Goal: Transaction & Acquisition: Book appointment/travel/reservation

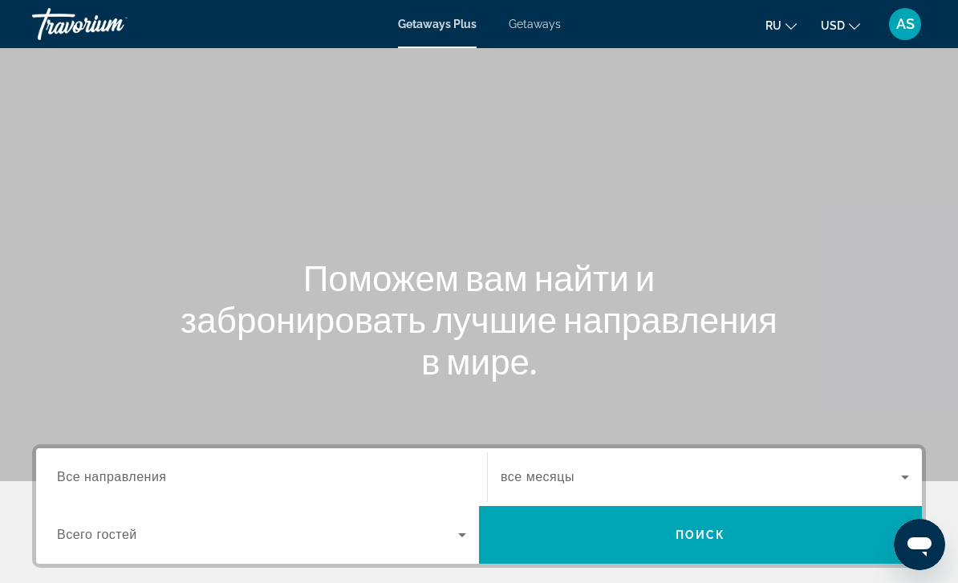
click at [540, 30] on span "Getaways" at bounding box center [535, 24] width 52 height 13
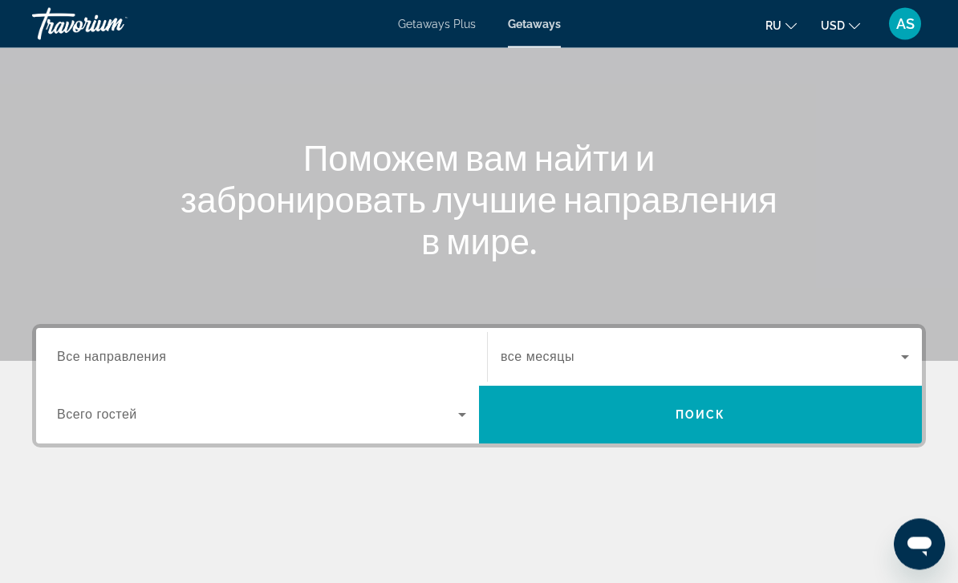
scroll to position [131, 0]
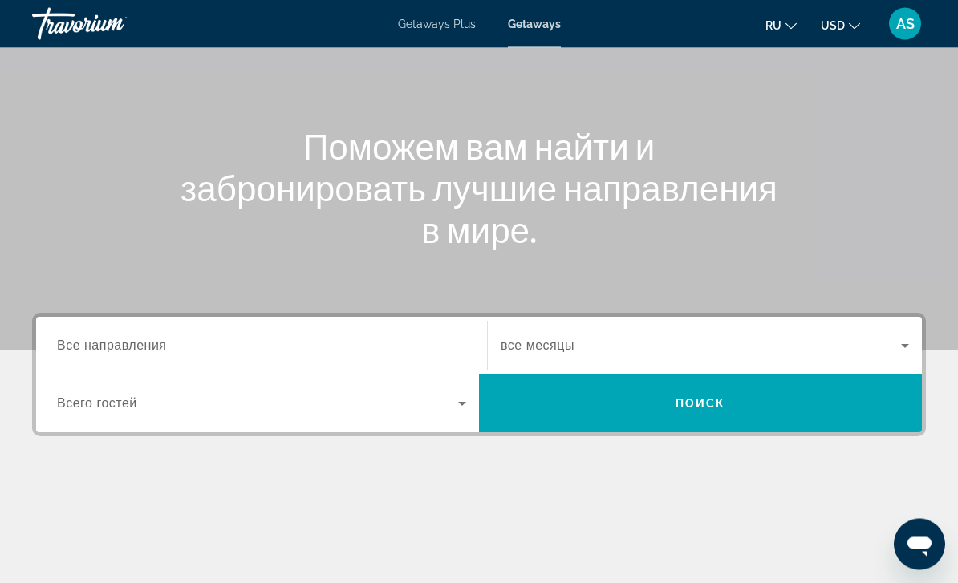
click at [128, 355] on div "Destination Все направления" at bounding box center [261, 347] width 409 height 46
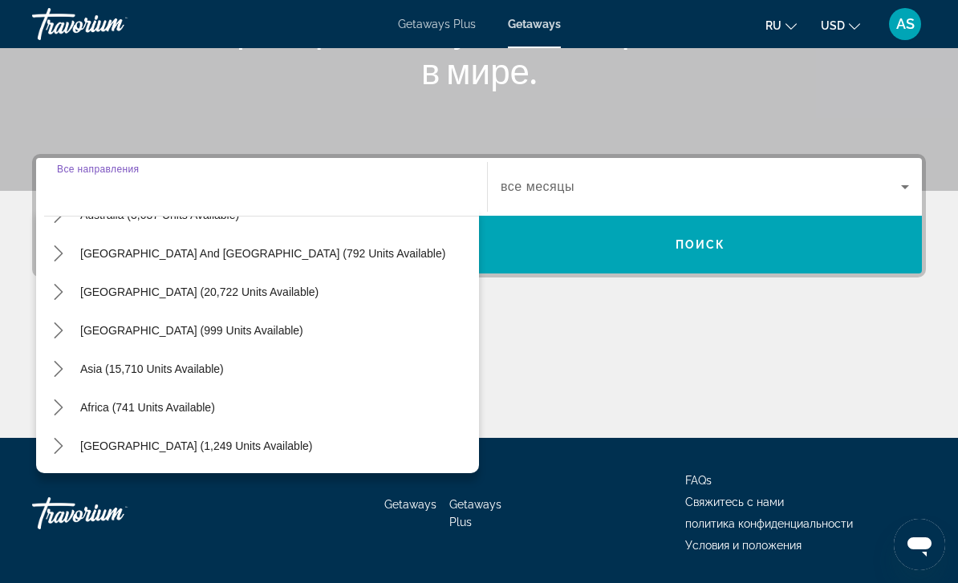
scroll to position [260, 0]
click at [64, 371] on icon "Toggle Asia (15,710 units available) submenu" at bounding box center [59, 369] width 16 height 16
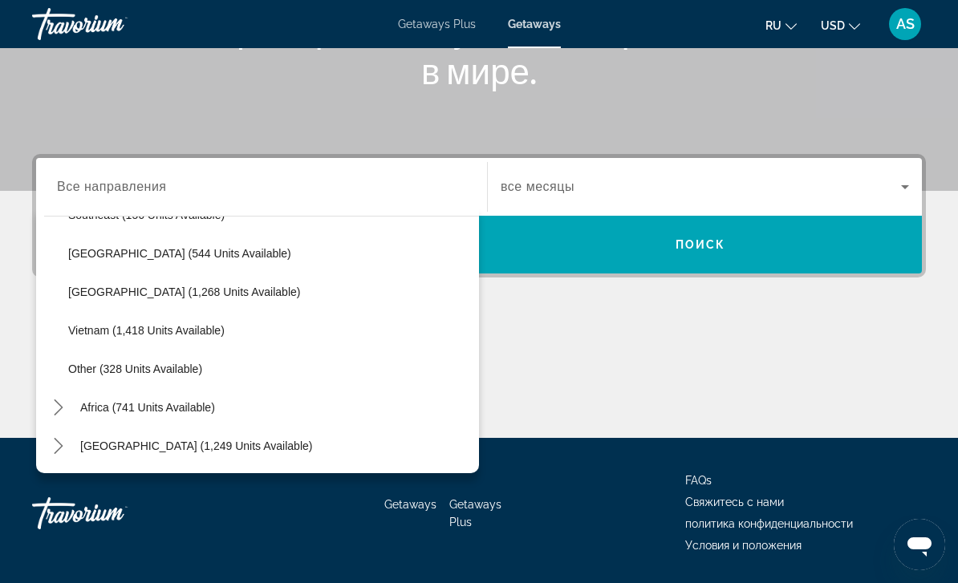
scroll to position [837, 0]
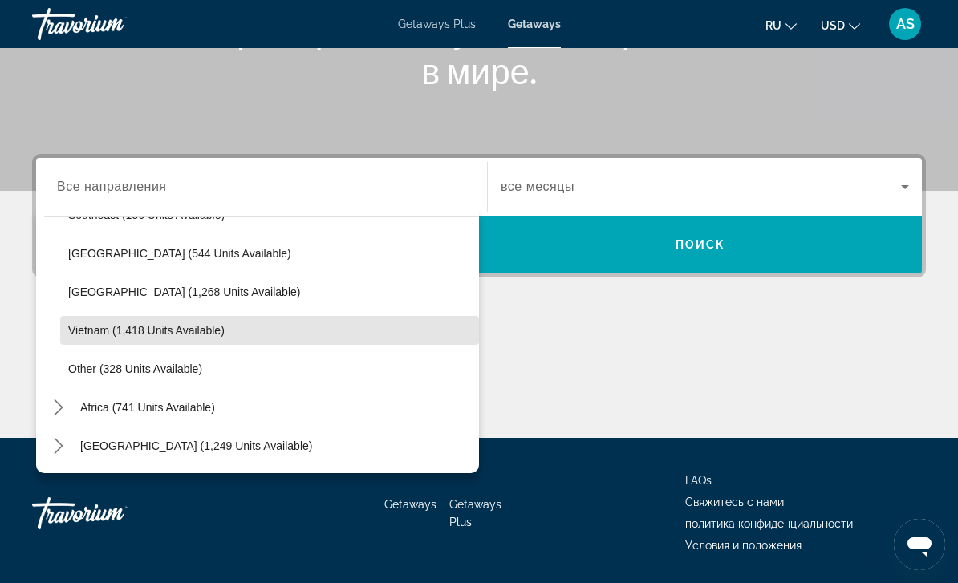
click at [186, 333] on span "Vietnam (1,418 units available)" at bounding box center [146, 330] width 156 height 13
type input "**********"
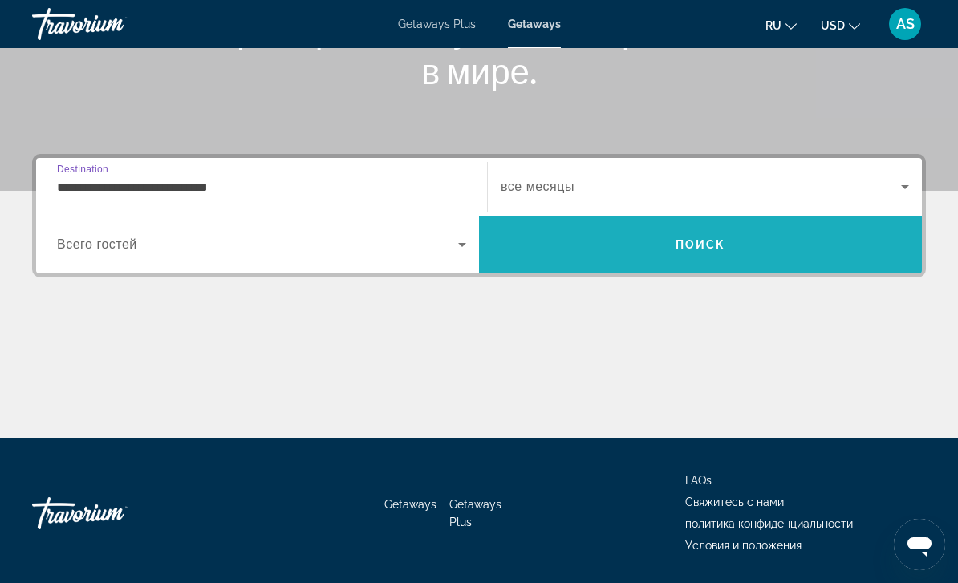
click at [707, 252] on span "Search" at bounding box center [700, 244] width 443 height 39
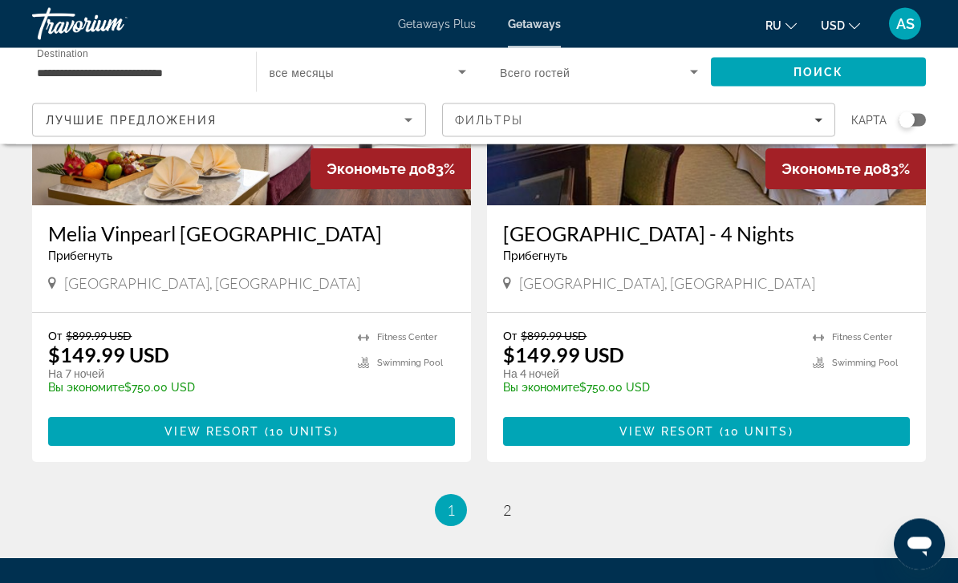
scroll to position [3026, 0]
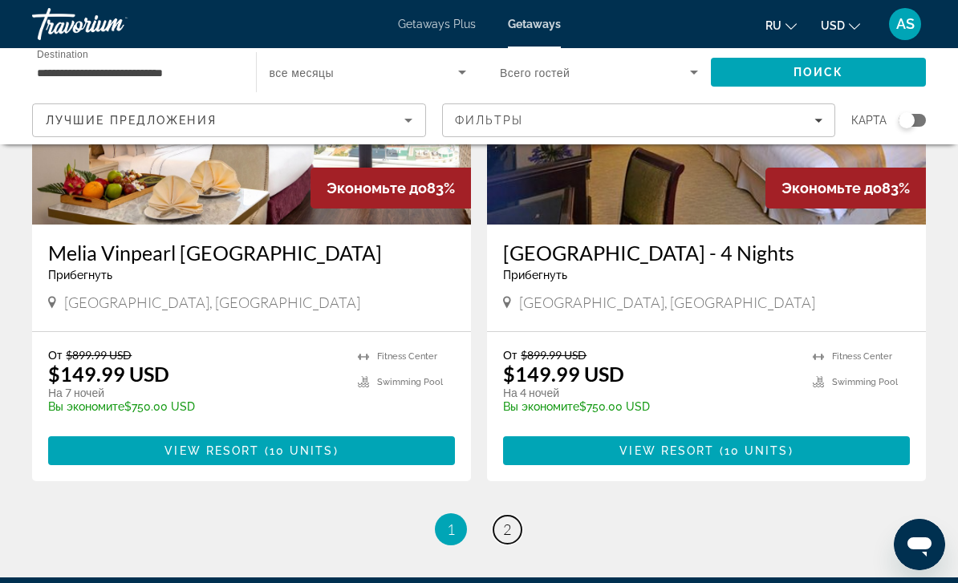
click at [506, 521] on span "2" at bounding box center [507, 530] width 8 height 18
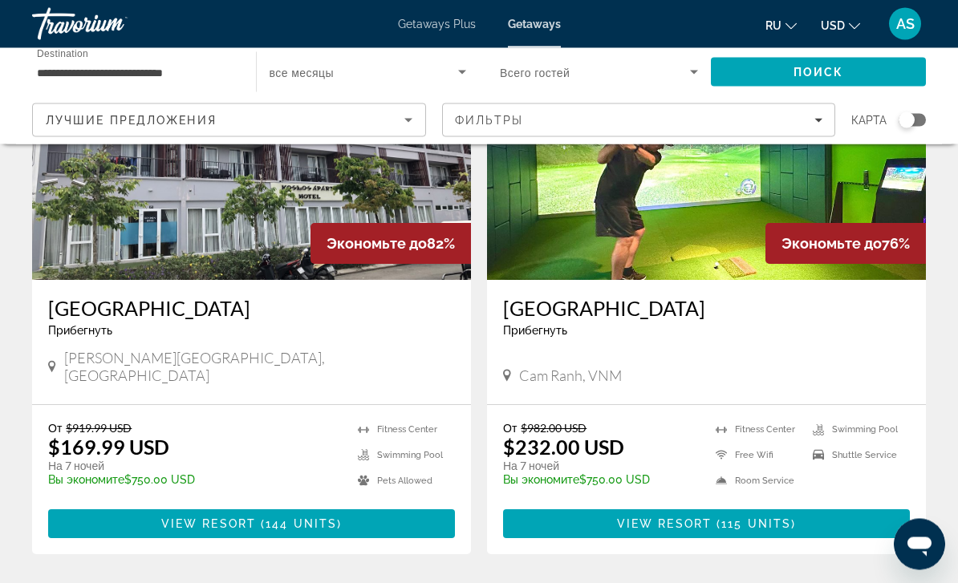
scroll to position [177, 0]
click at [698, 517] on span "View Resort" at bounding box center [664, 523] width 95 height 13
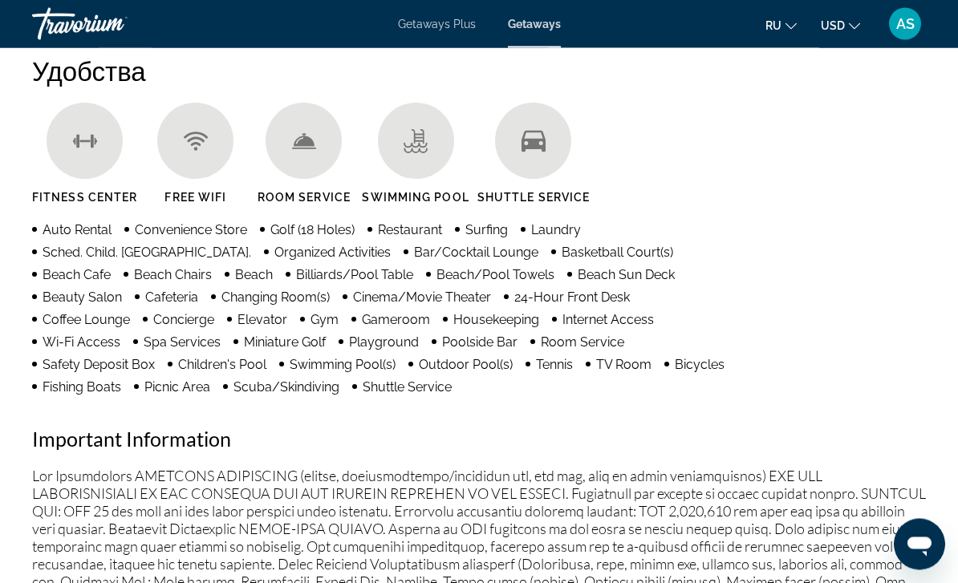
scroll to position [1571, 0]
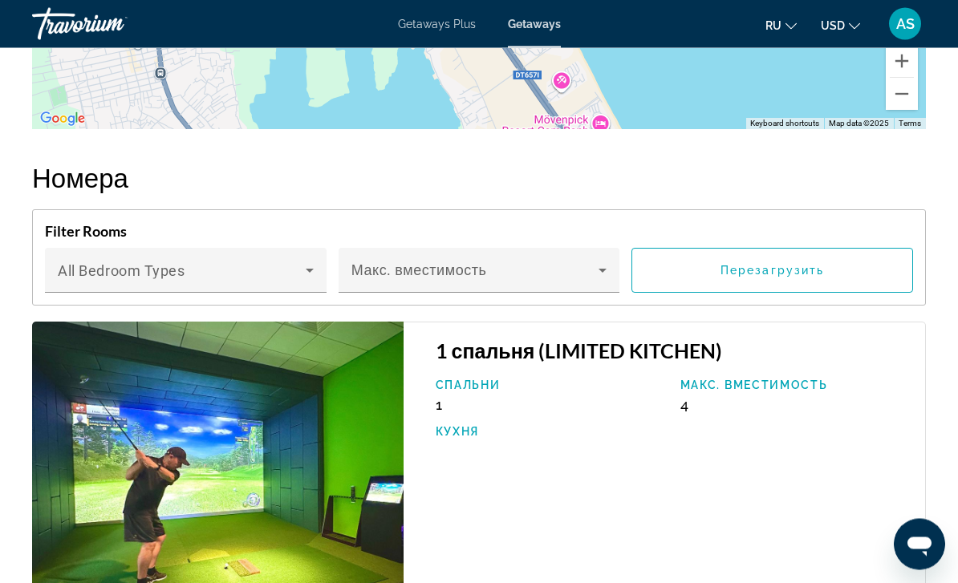
click at [606, 262] on icon "Main content" at bounding box center [602, 271] width 19 height 19
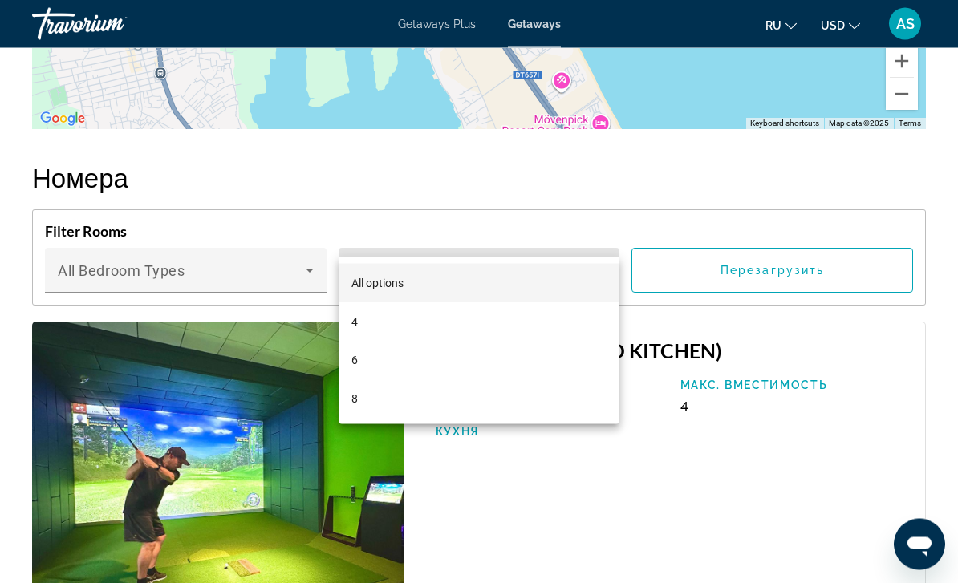
scroll to position [2893, 0]
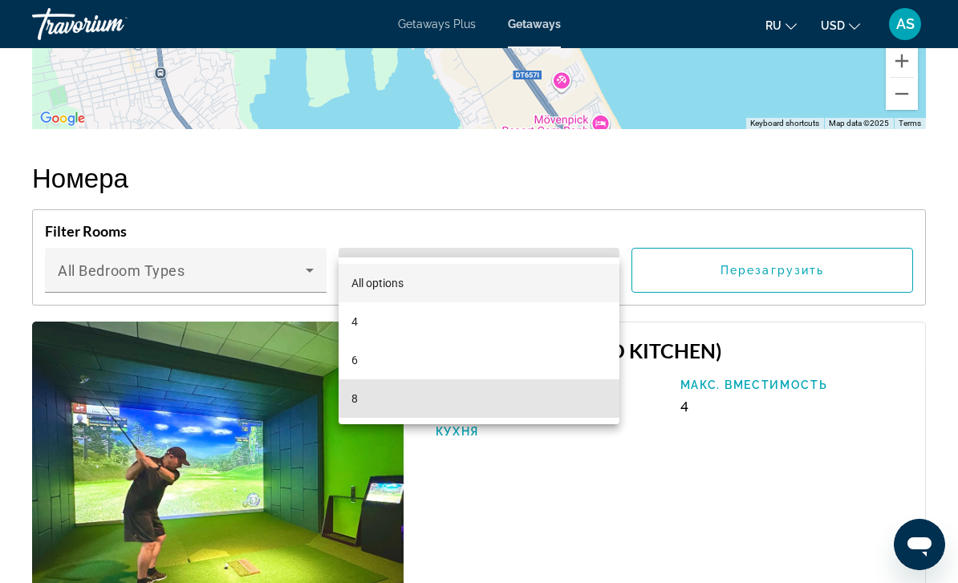
click at [366, 395] on mat-option "8" at bounding box center [480, 398] width 282 height 39
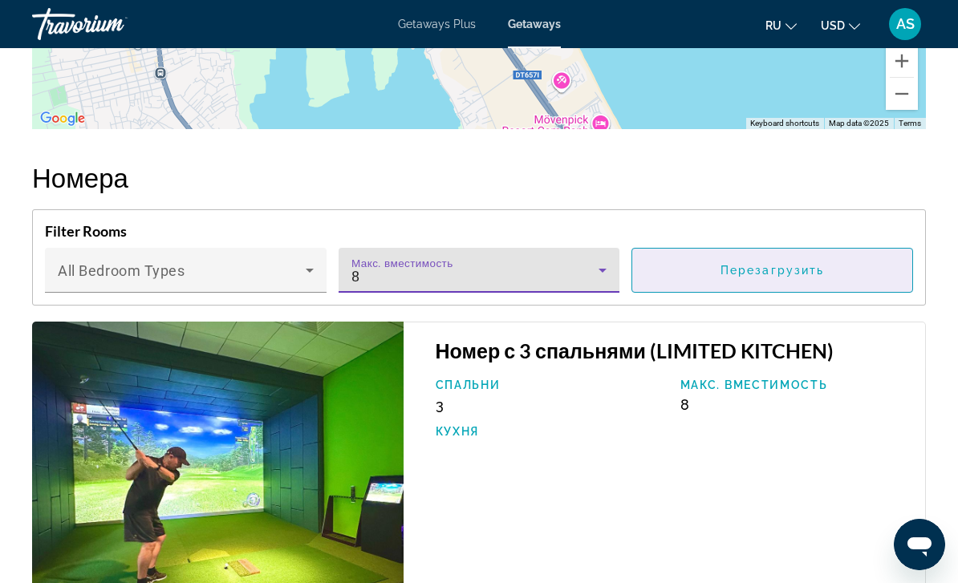
click at [789, 264] on span "Перезагрузить" at bounding box center [771, 270] width 103 height 13
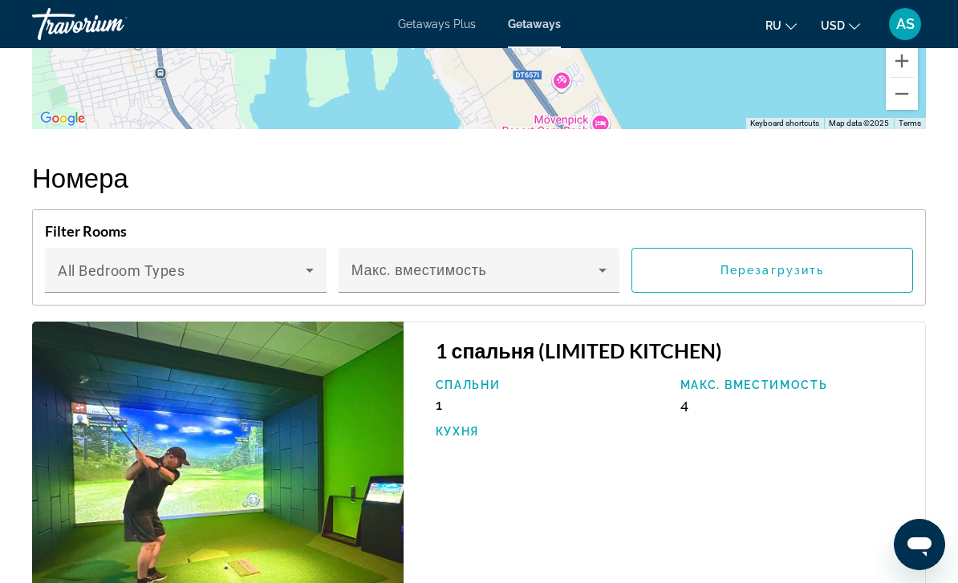
click at [503, 267] on span "Main content" at bounding box center [475, 276] width 248 height 19
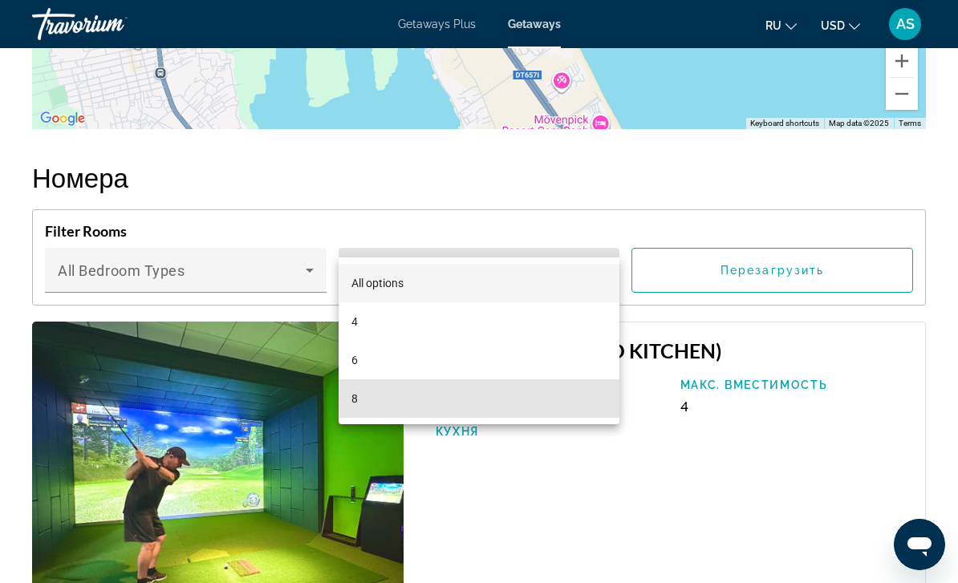
click at [374, 395] on mat-option "8" at bounding box center [480, 398] width 282 height 39
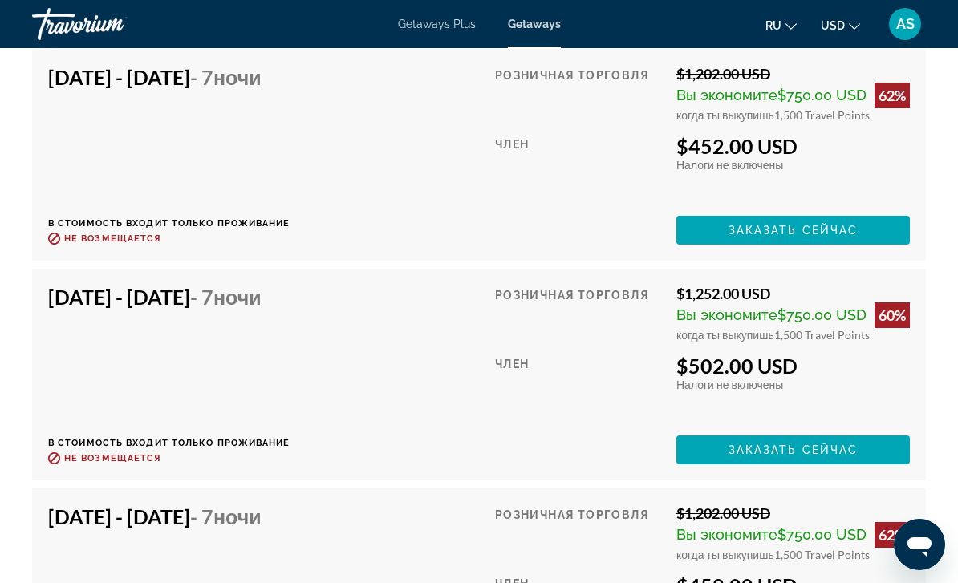
scroll to position [3470, 0]
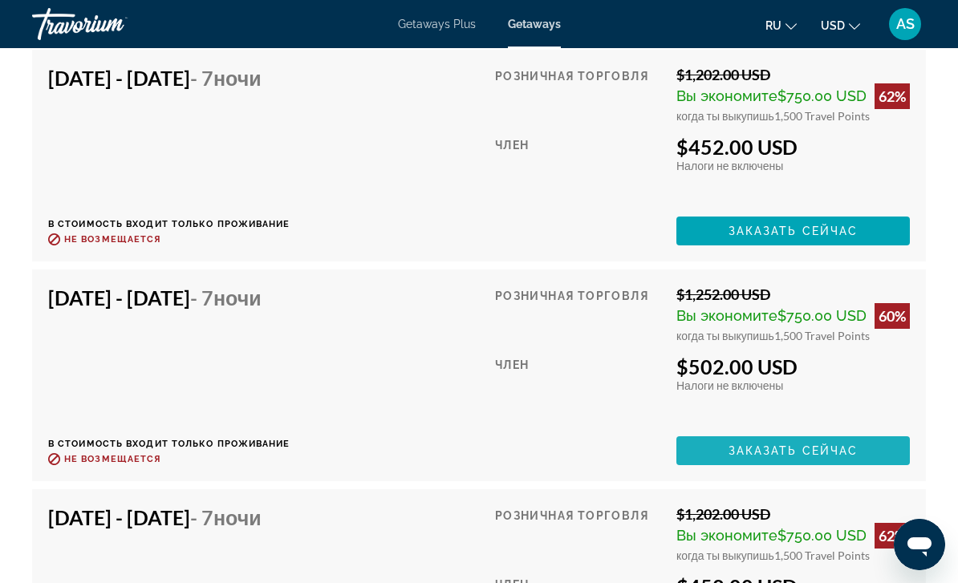
click at [810, 444] on span "Заказать сейчас" at bounding box center [793, 450] width 130 height 13
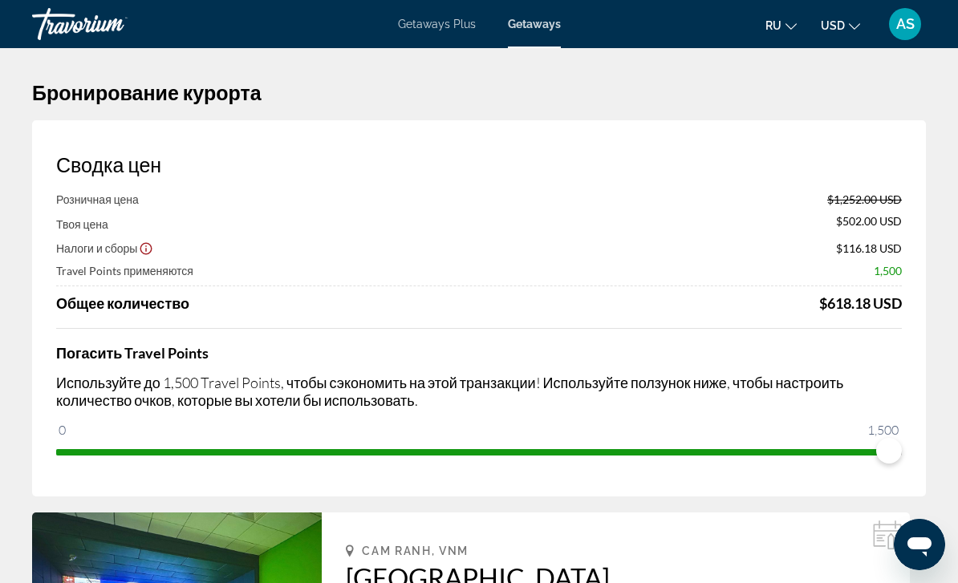
click at [446, 29] on span "Getaways Plus" at bounding box center [437, 24] width 78 height 13
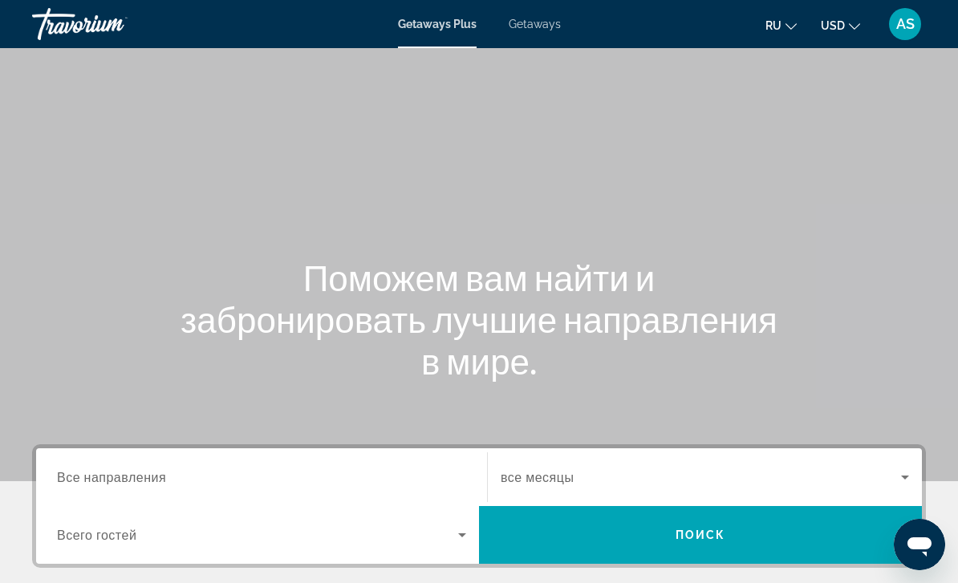
click at [144, 479] on span "Все направления" at bounding box center [111, 476] width 109 height 15
click at [144, 479] on input "Destination Все направления" at bounding box center [261, 477] width 409 height 19
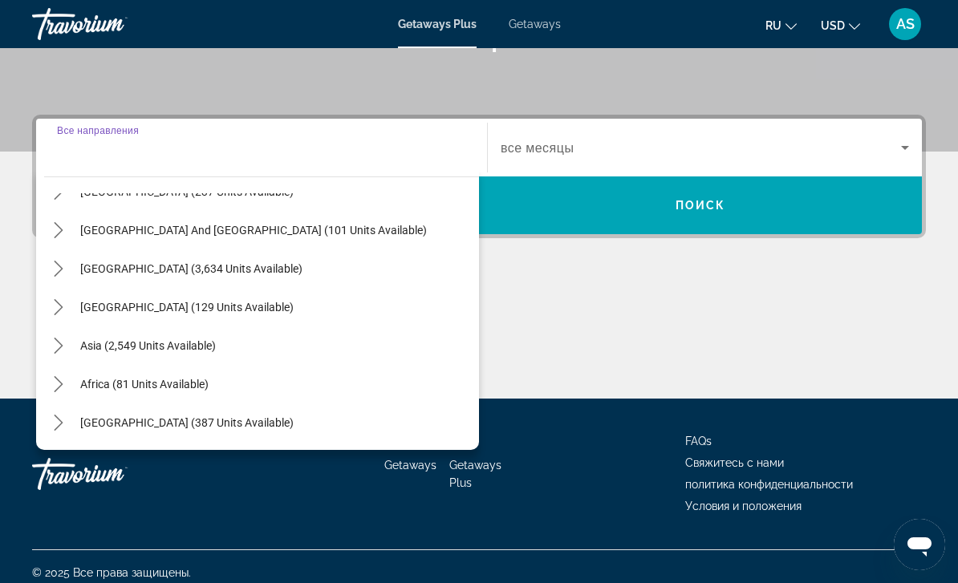
scroll to position [324, 0]
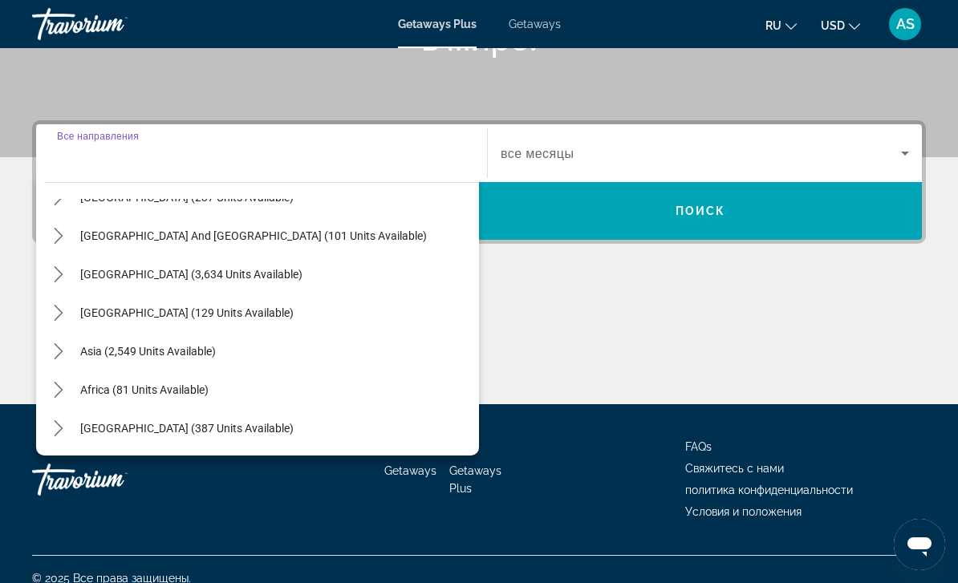
click at [63, 356] on icon "Toggle Asia (2,549 units available) submenu" at bounding box center [59, 351] width 16 height 16
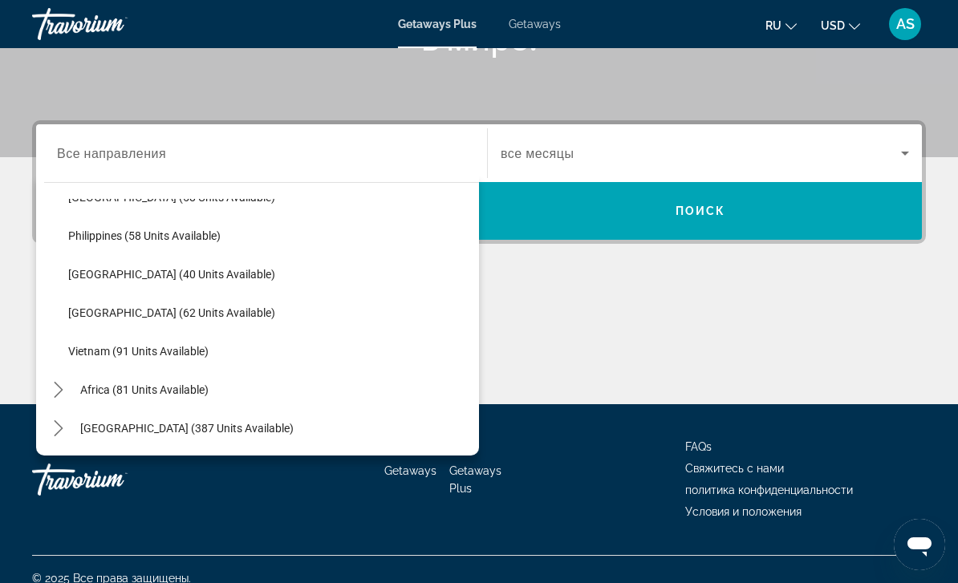
scroll to position [645, 0]
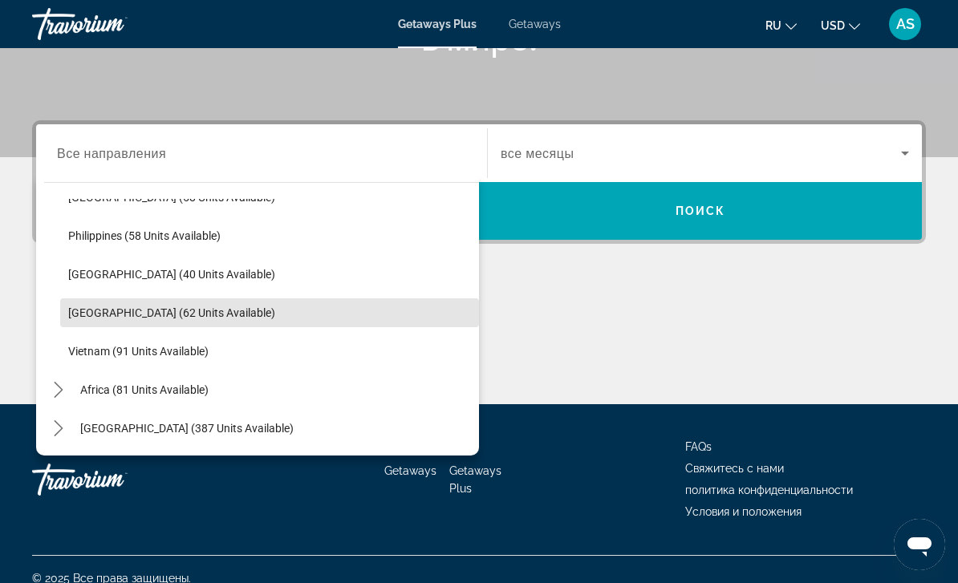
click at [115, 310] on span "Thailand (62 units available)" at bounding box center [171, 312] width 207 height 13
type input "**********"
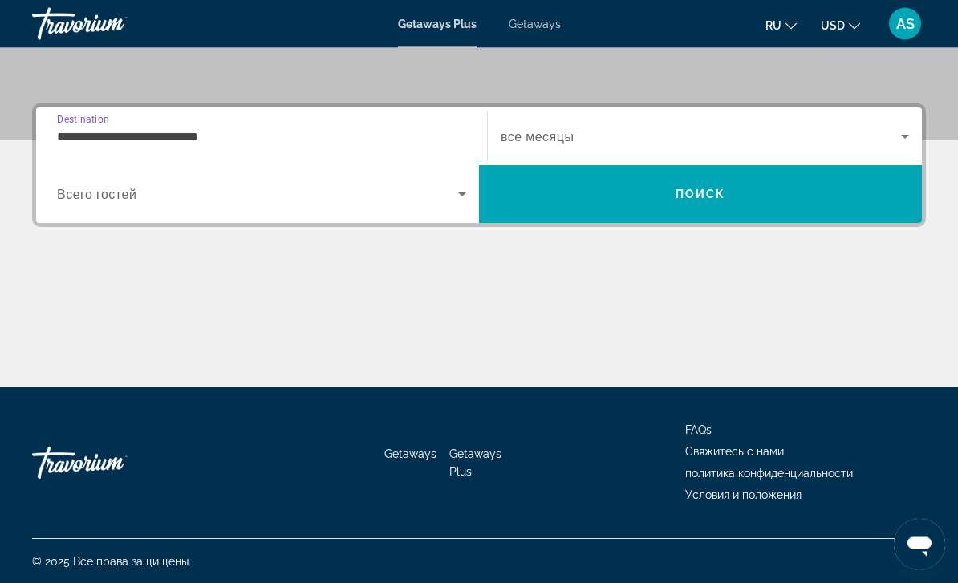
scroll to position [341, 0]
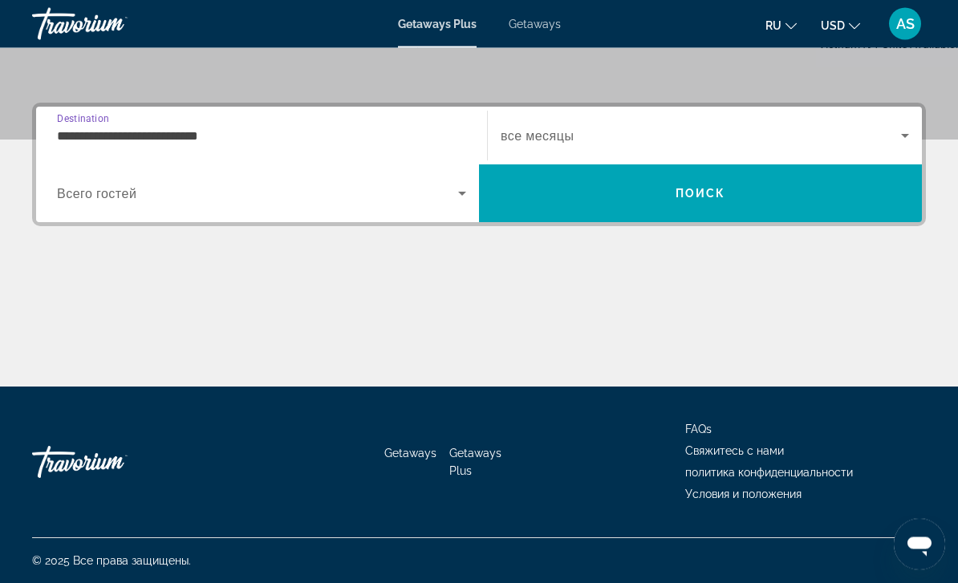
click at [695, 196] on span "Поиск" at bounding box center [700, 194] width 51 height 13
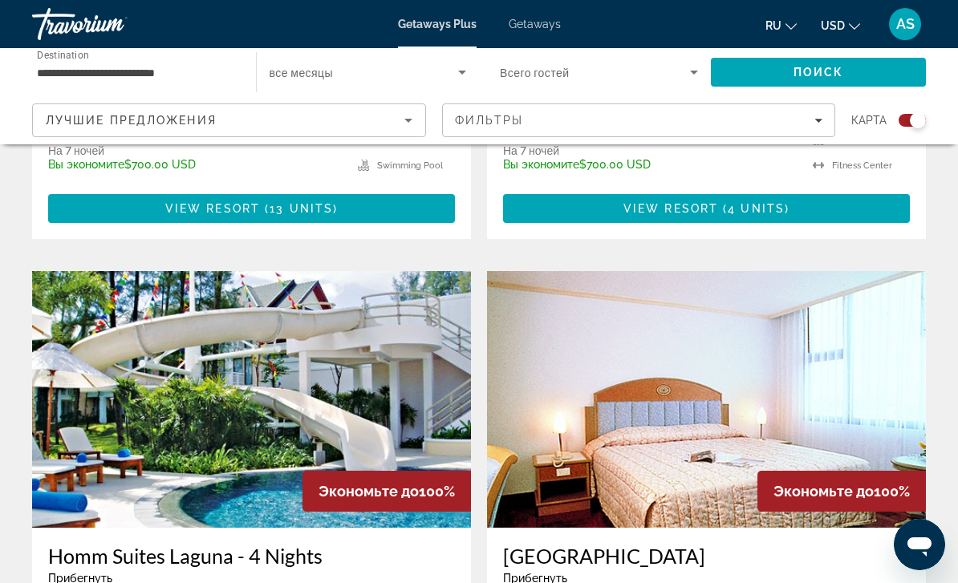
scroll to position [971, 0]
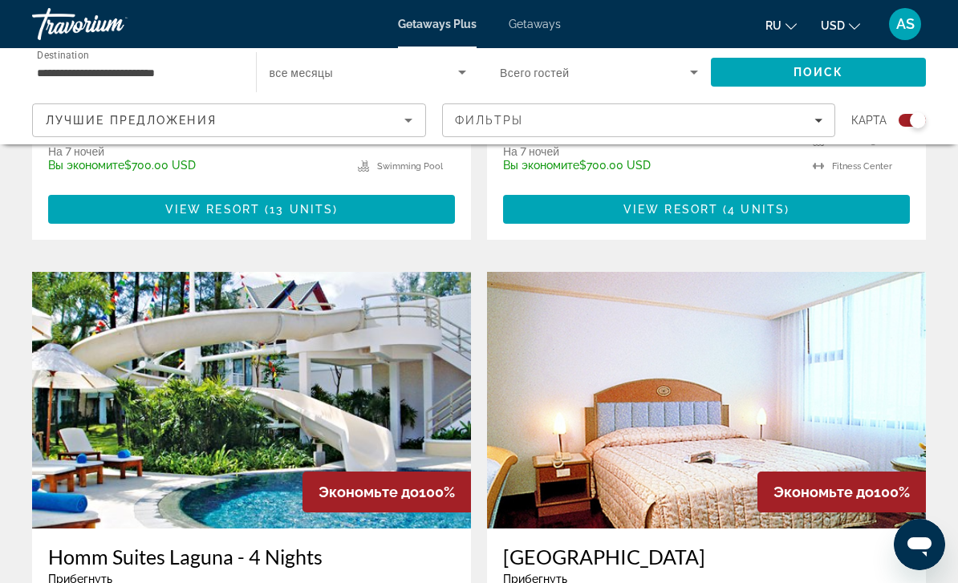
click at [537, 21] on span "Getaways" at bounding box center [535, 24] width 52 height 13
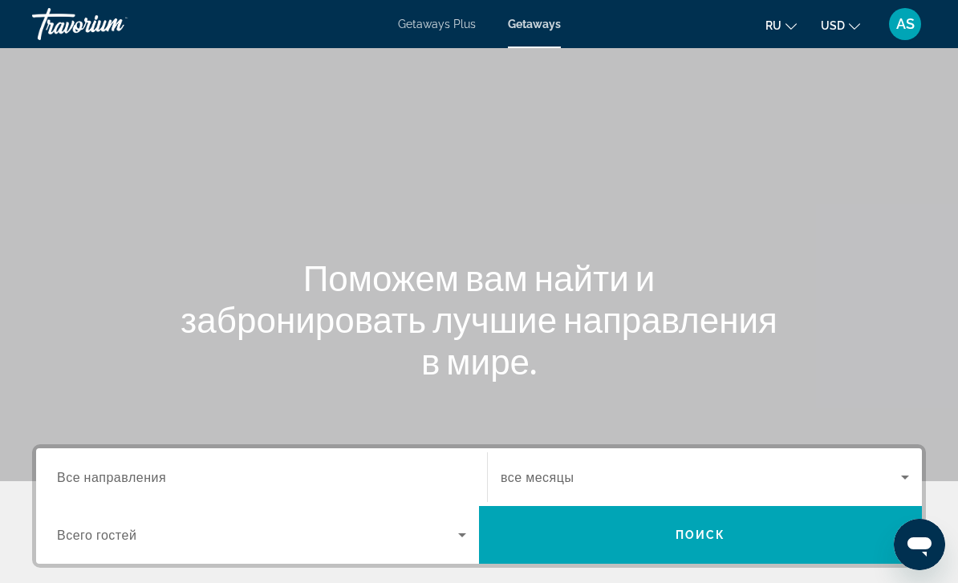
click at [124, 476] on span "Все направления" at bounding box center [111, 476] width 109 height 15
click at [124, 476] on input "Destination Все направления" at bounding box center [261, 477] width 409 height 19
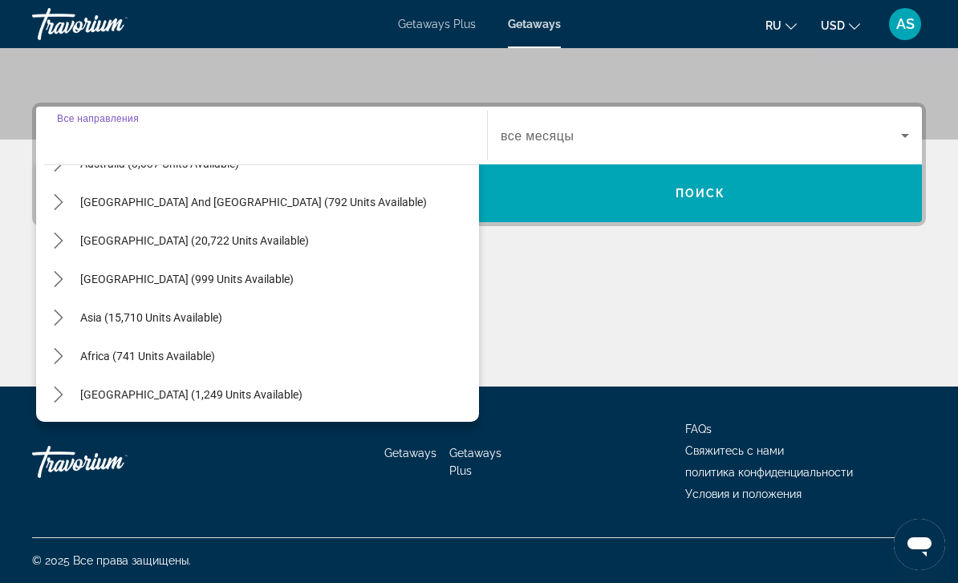
scroll to position [260, 0]
click at [55, 323] on icon "Toggle Asia (15,710 units available) submenu" at bounding box center [59, 318] width 16 height 16
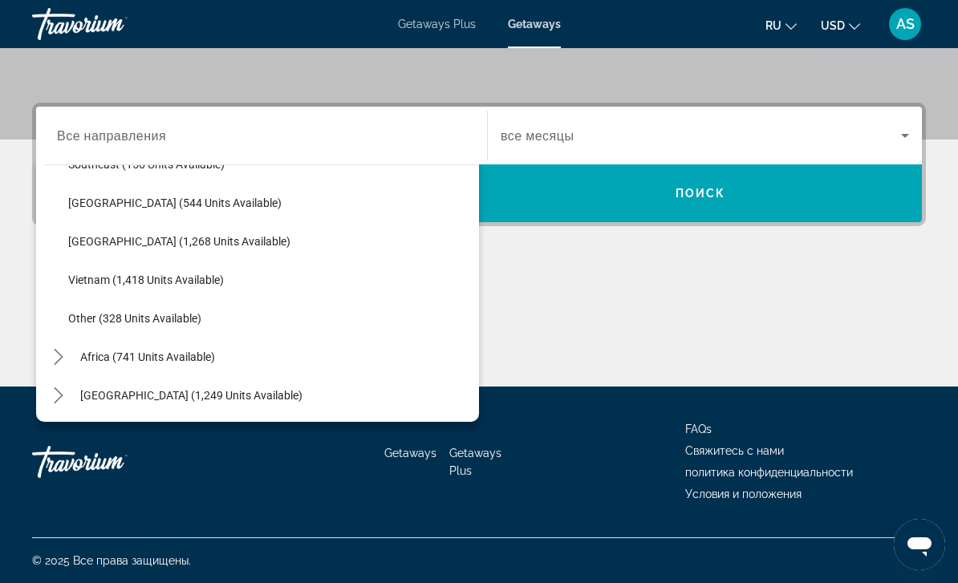
scroll to position [837, 0]
click at [188, 234] on span "[GEOGRAPHIC_DATA] (1,268 units available)" at bounding box center [179, 240] width 222 height 13
type input "**********"
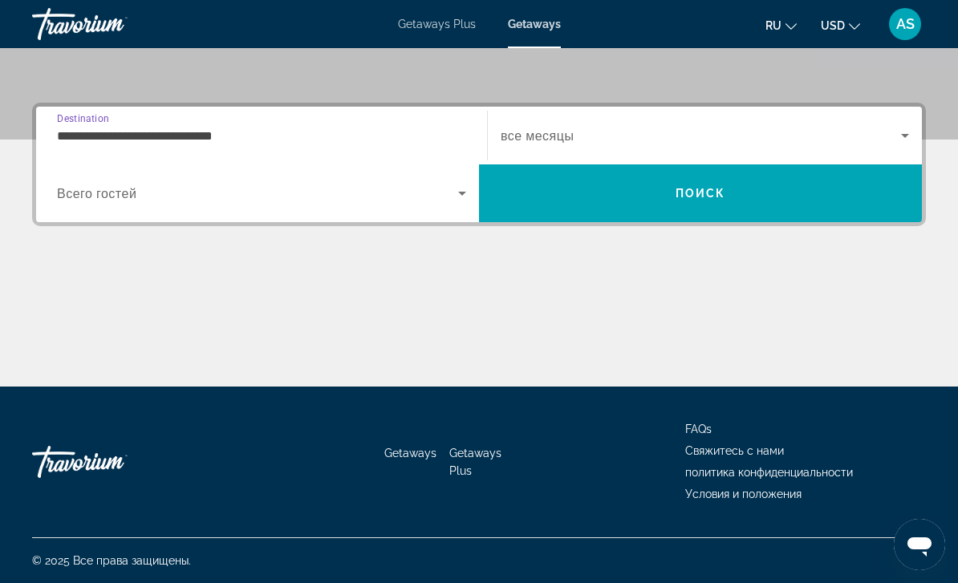
click at [448, 198] on span "Search widget" at bounding box center [257, 193] width 401 height 19
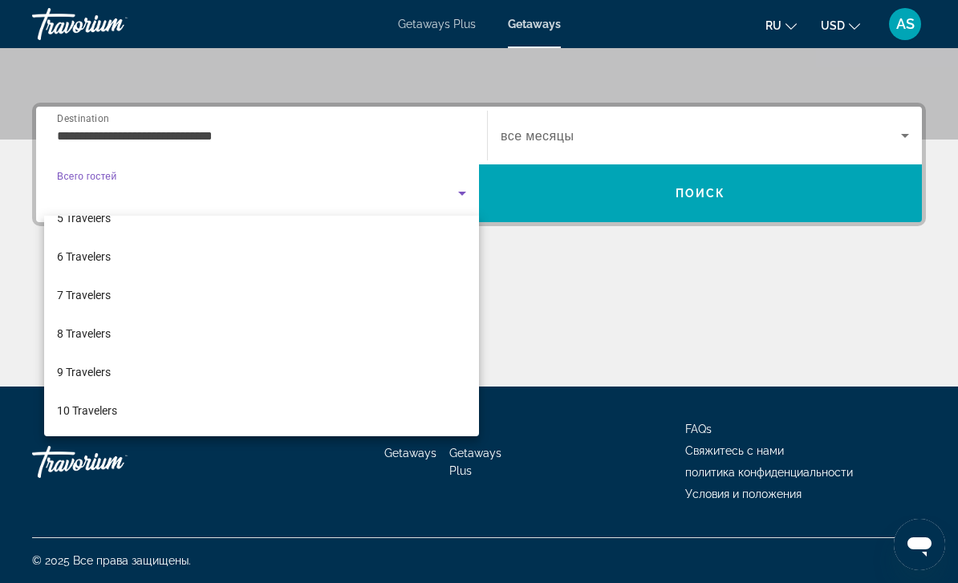
scroll to position [177, 0]
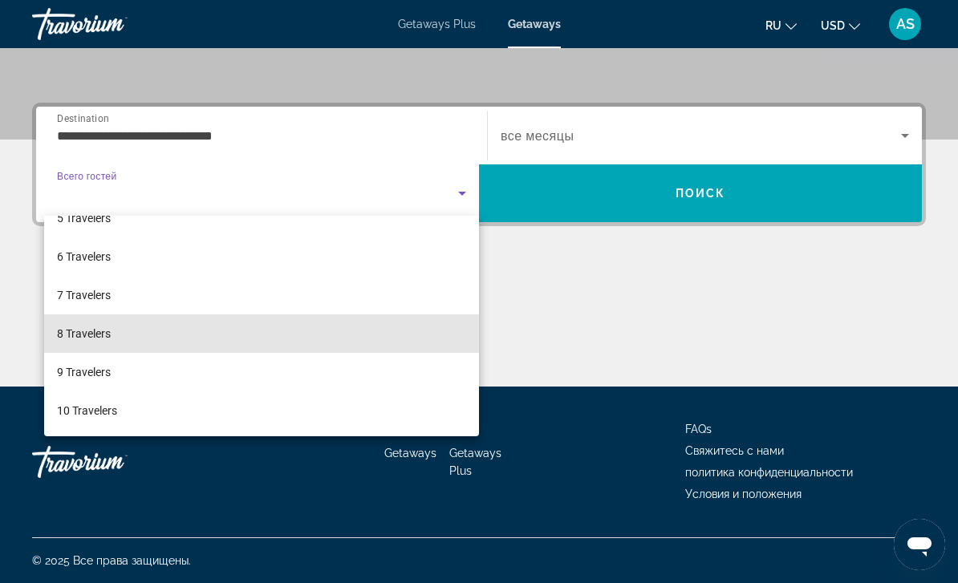
click at [93, 337] on span "8 Travelers" at bounding box center [84, 333] width 54 height 19
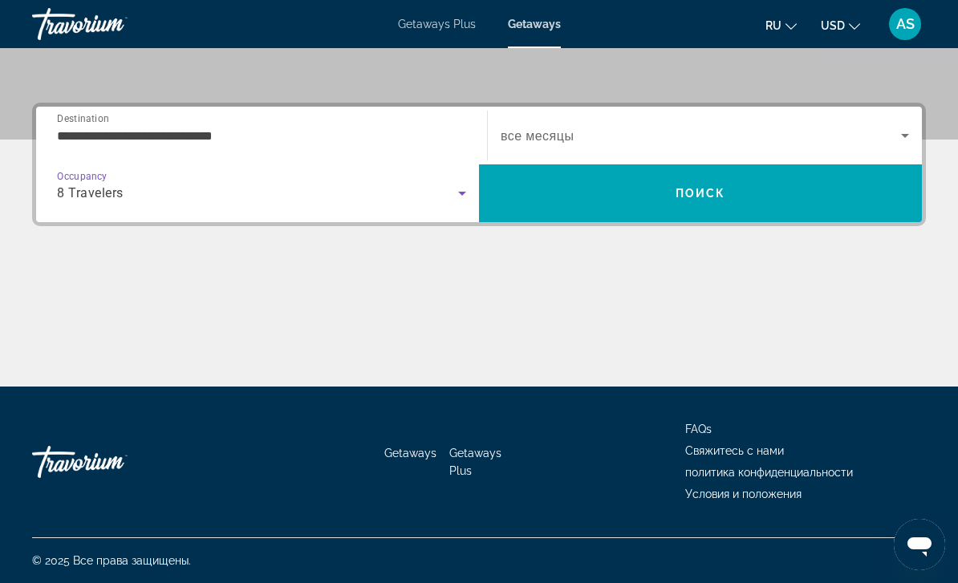
click at [750, 194] on span "Search" at bounding box center [700, 193] width 443 height 39
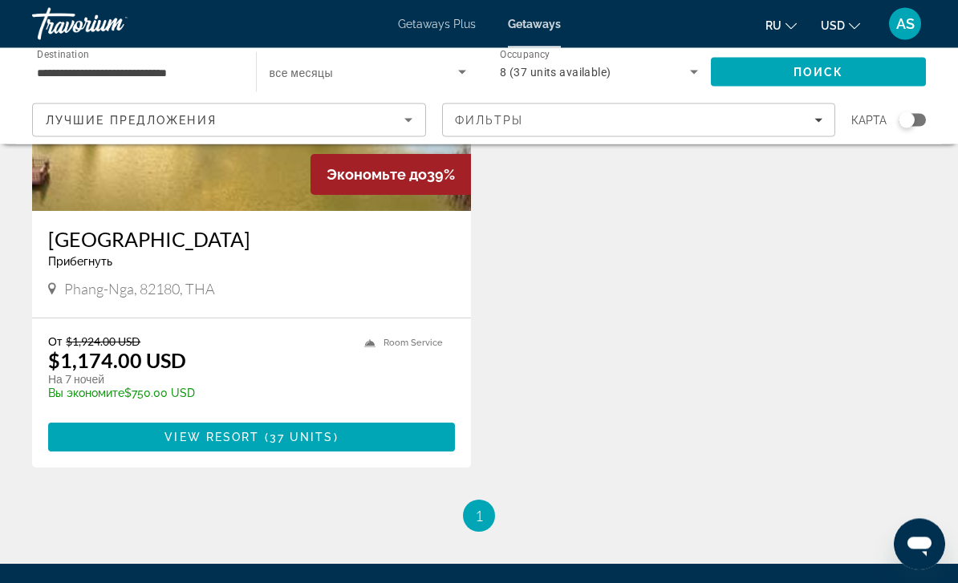
scroll to position [246, 0]
click at [318, 431] on span "37 units" at bounding box center [302, 437] width 64 height 13
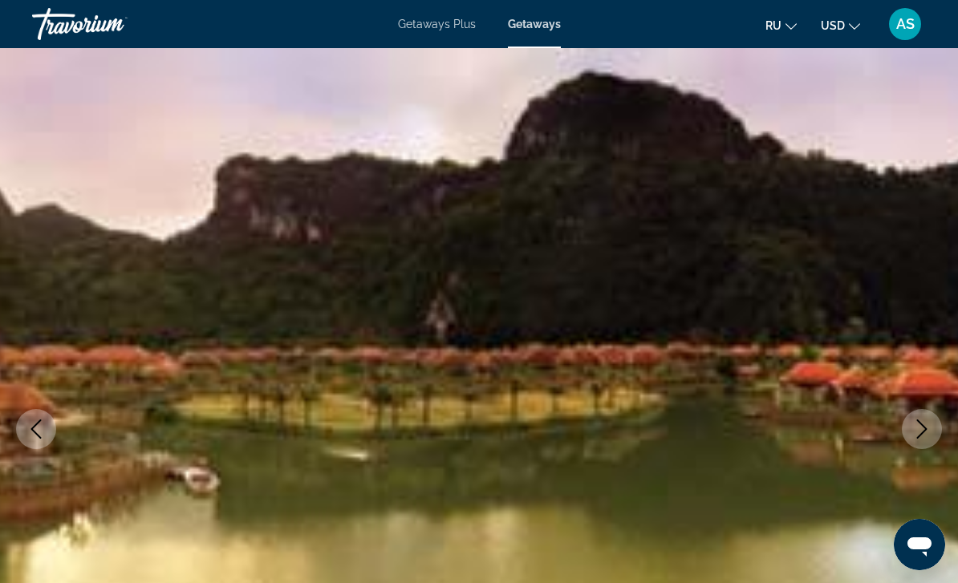
click at [914, 437] on icon "Next image" at bounding box center [921, 429] width 19 height 19
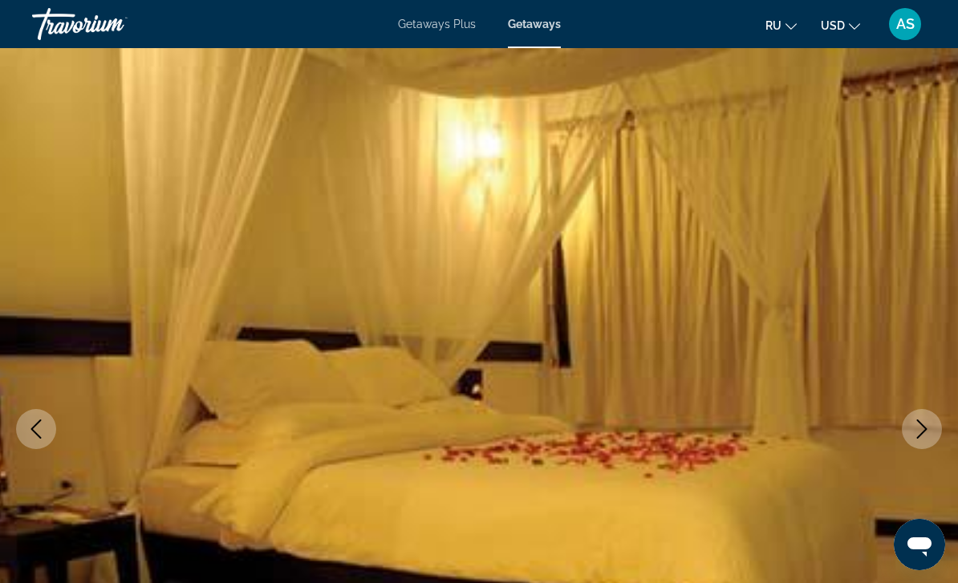
click at [911, 435] on button "Next image" at bounding box center [922, 429] width 40 height 40
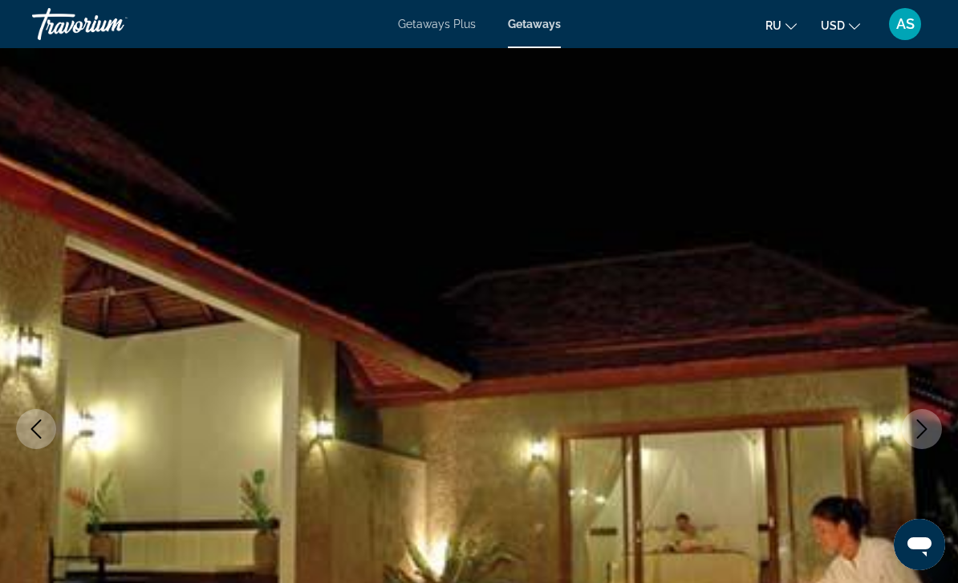
click at [920, 429] on icon "Next image" at bounding box center [921, 429] width 19 height 19
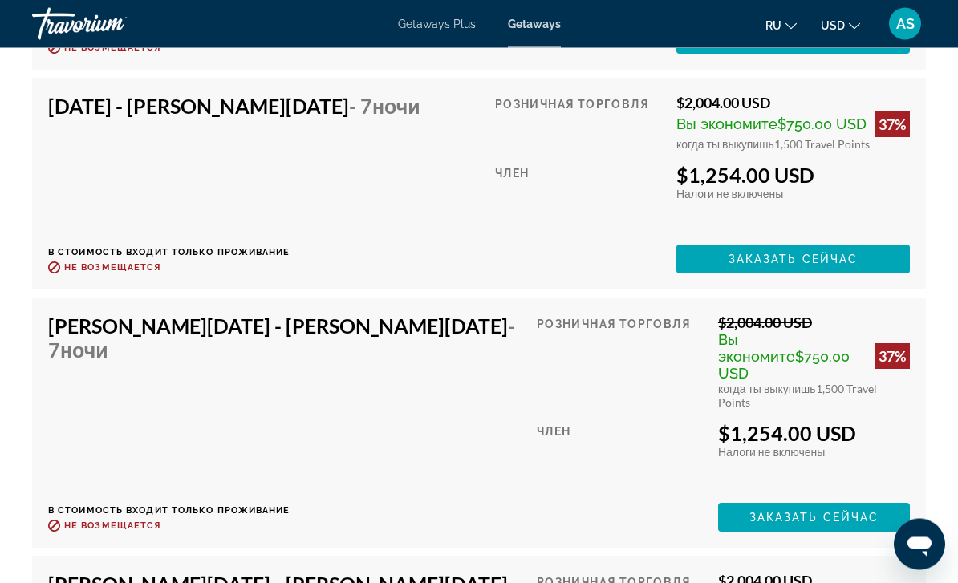
scroll to position [4807, 0]
click at [828, 511] on span "Заказать сейчас" at bounding box center [814, 517] width 130 height 13
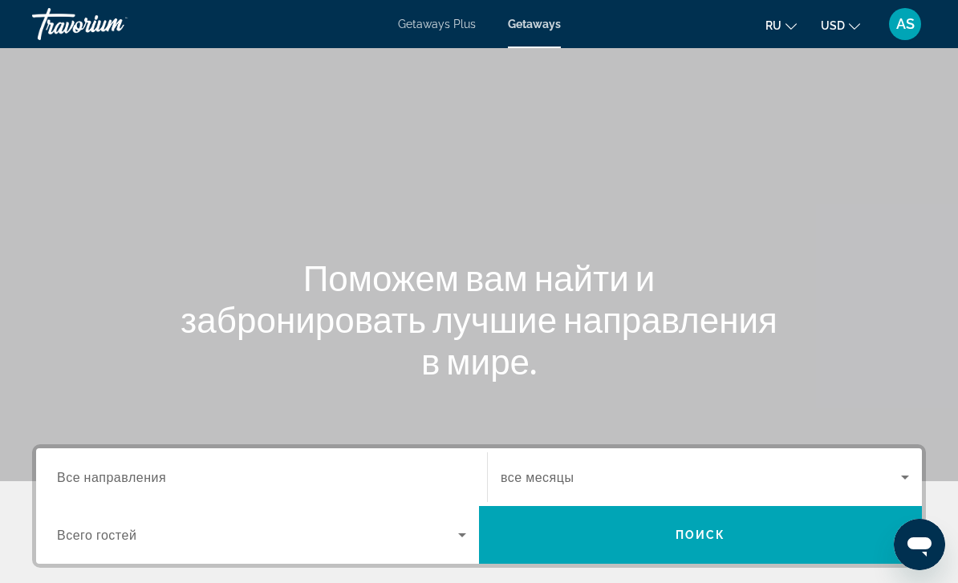
click at [115, 481] on span "Все направления" at bounding box center [111, 476] width 109 height 15
click at [115, 481] on input "Destination Все направления" at bounding box center [261, 477] width 409 height 19
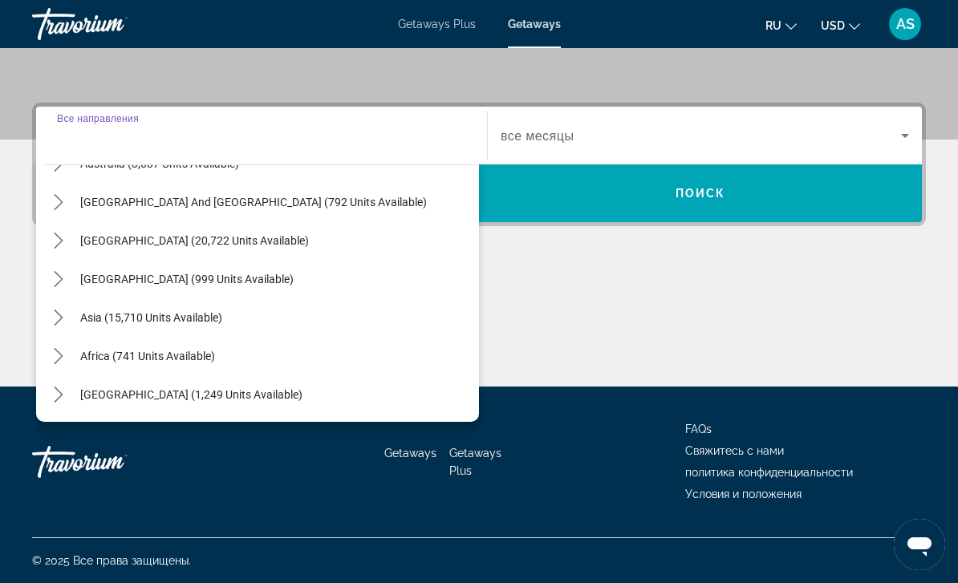
scroll to position [260, 0]
click at [62, 321] on icon "Toggle Asia (15,710 units available) submenu" at bounding box center [59, 318] width 16 height 16
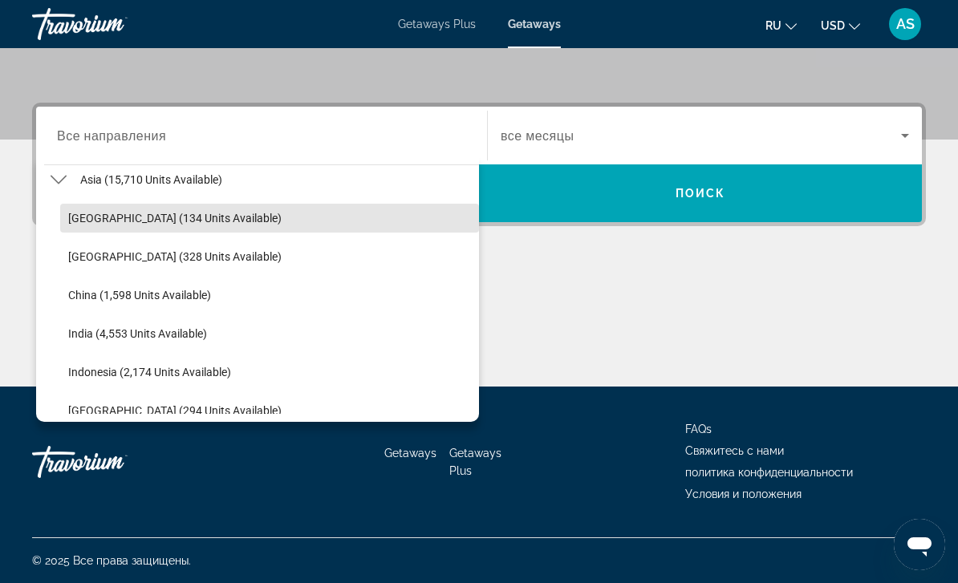
scroll to position [404, 0]
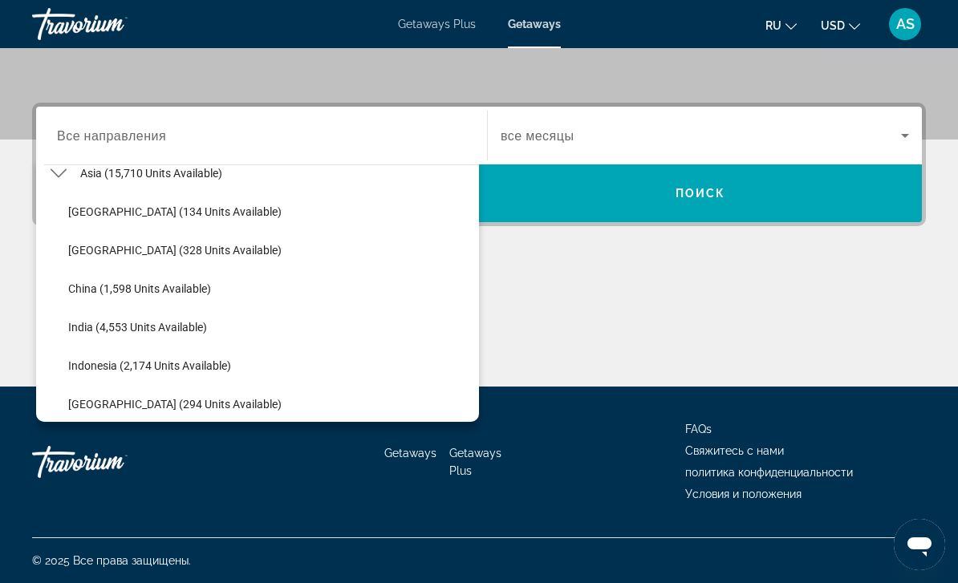
click at [172, 293] on span "China (1,598 units available)" at bounding box center [139, 288] width 143 height 13
type input "**********"
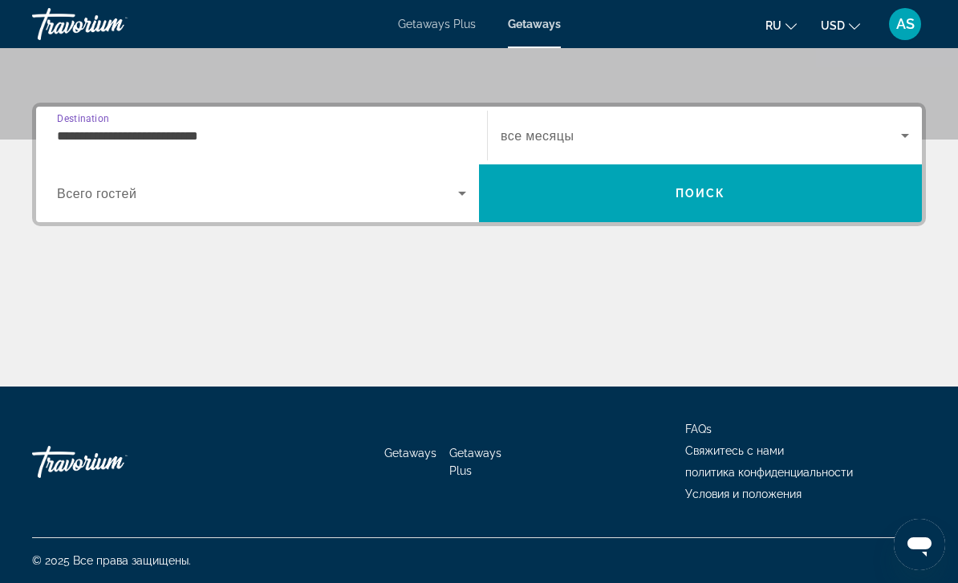
click at [697, 195] on span "Поиск" at bounding box center [700, 193] width 51 height 13
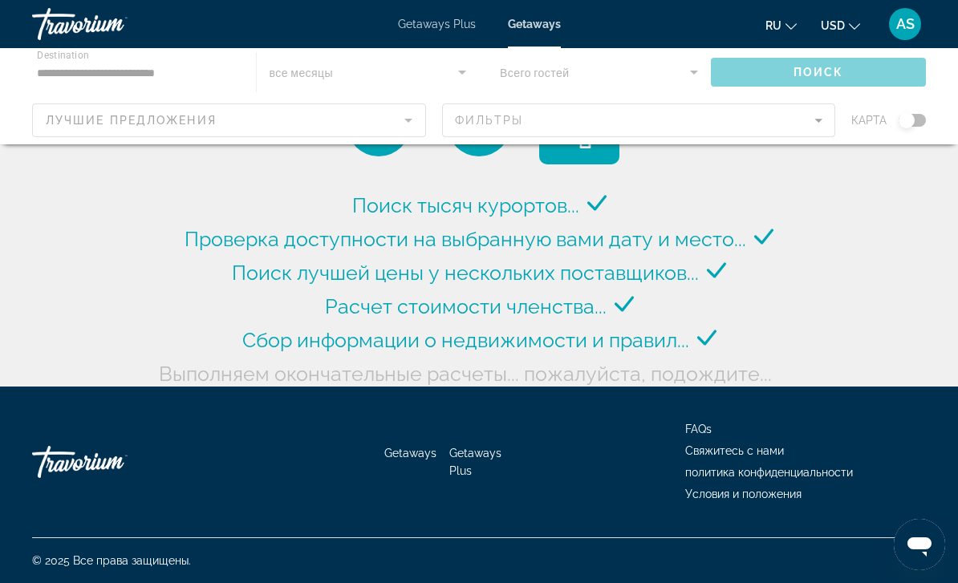
scroll to position [51, 0]
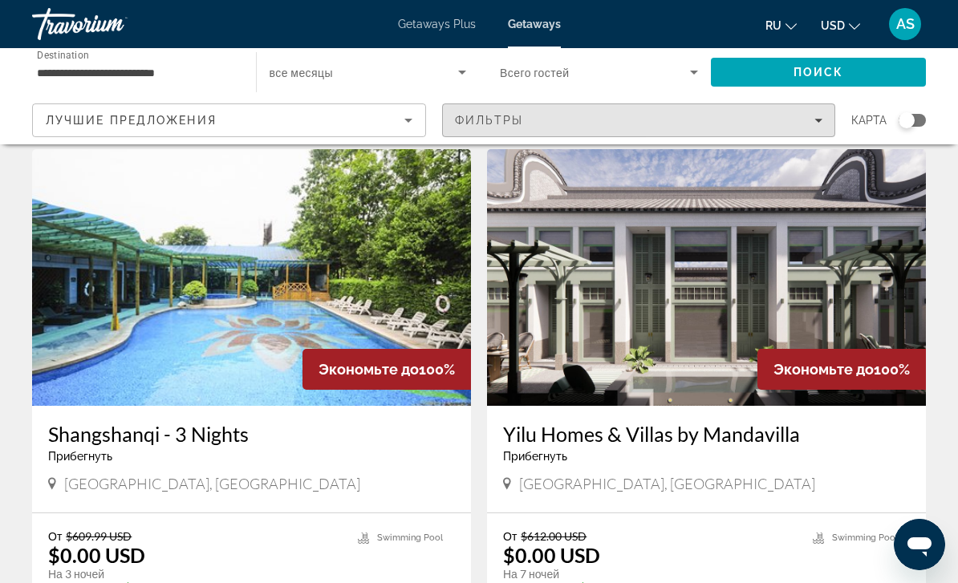
click at [810, 118] on div "Фильтры" at bounding box center [639, 120] width 368 height 13
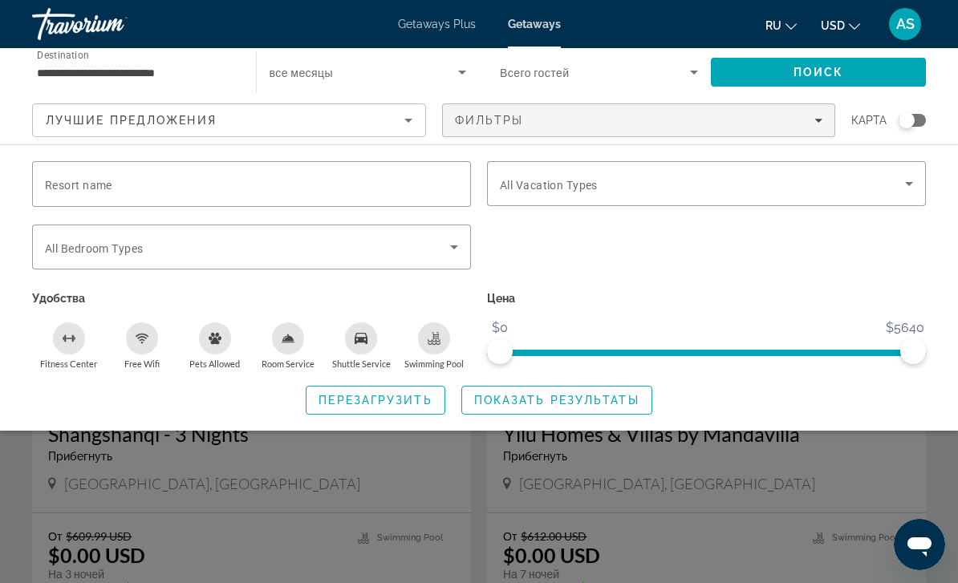
click at [907, 185] on icon "Search widget" at bounding box center [908, 183] width 19 height 19
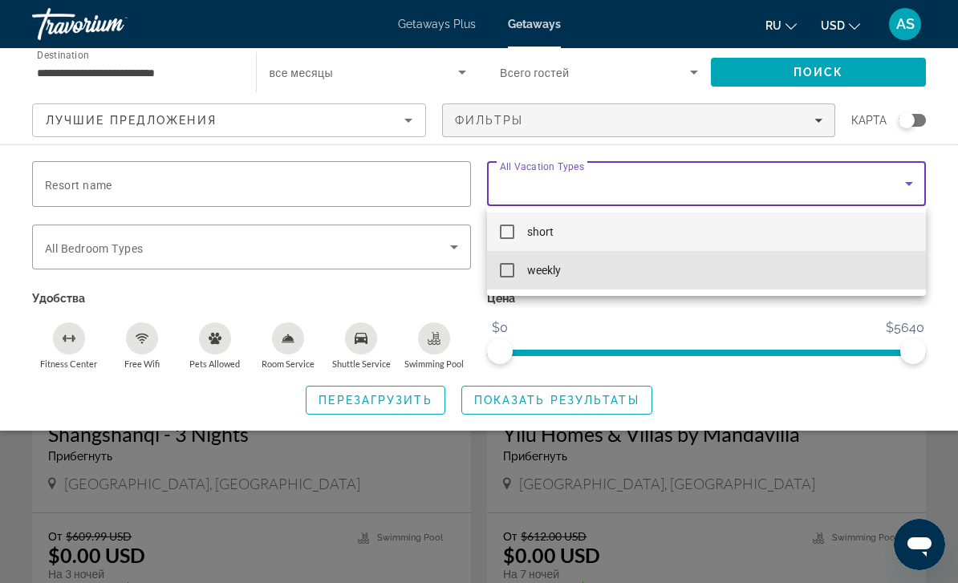
click at [508, 274] on mat-pseudo-checkbox at bounding box center [507, 270] width 14 height 14
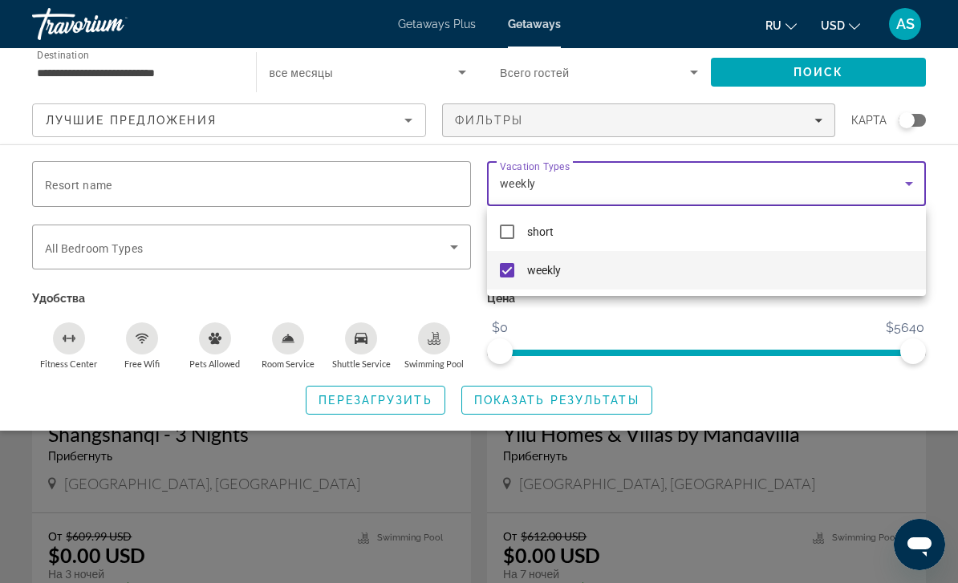
click at [793, 327] on div at bounding box center [479, 291] width 958 height 583
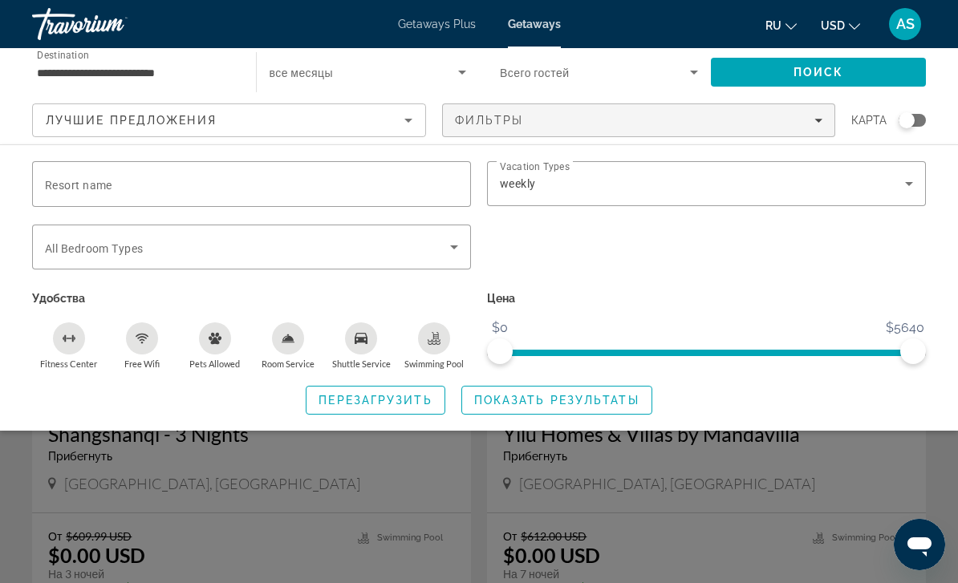
click at [558, 401] on span "Показать результаты" at bounding box center [556, 400] width 165 height 13
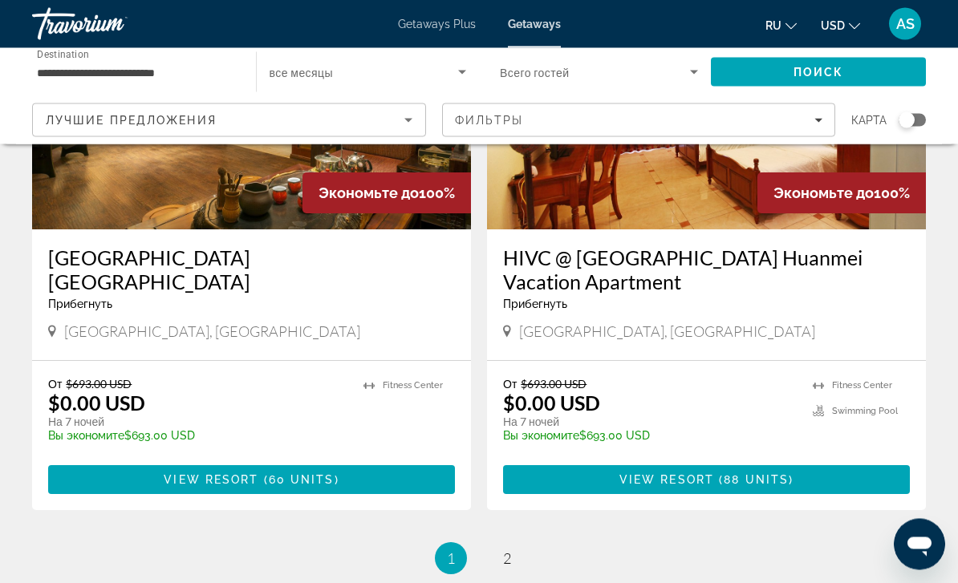
scroll to position [3059, 0]
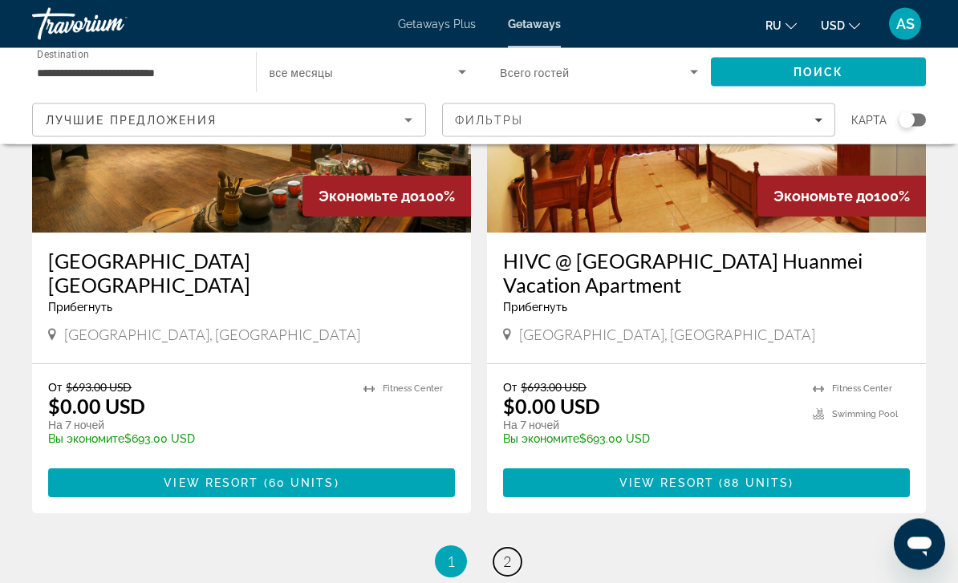
click at [507, 554] on span "2" at bounding box center [507, 563] width 8 height 18
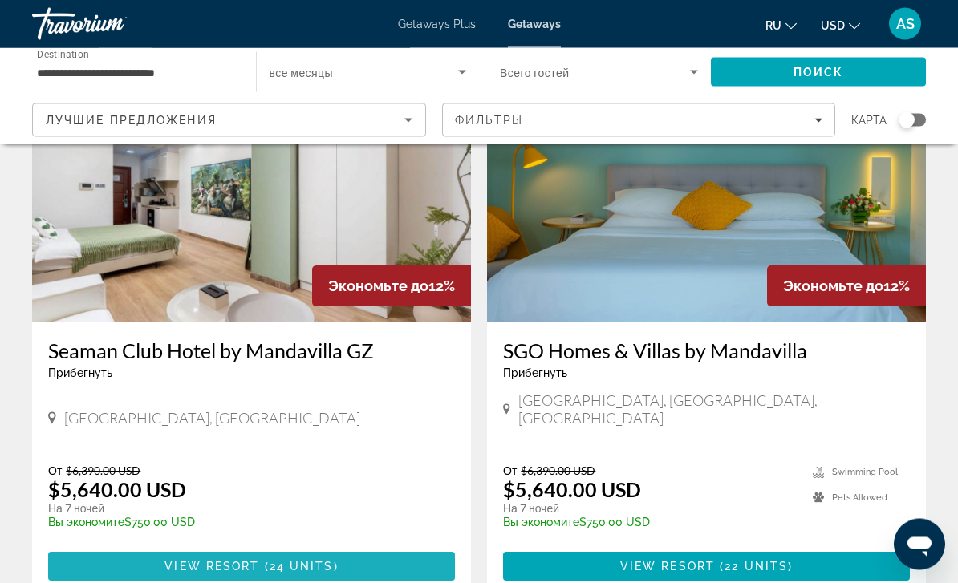
scroll to position [1831, 0]
click at [282, 560] on span "24 units" at bounding box center [302, 566] width 64 height 13
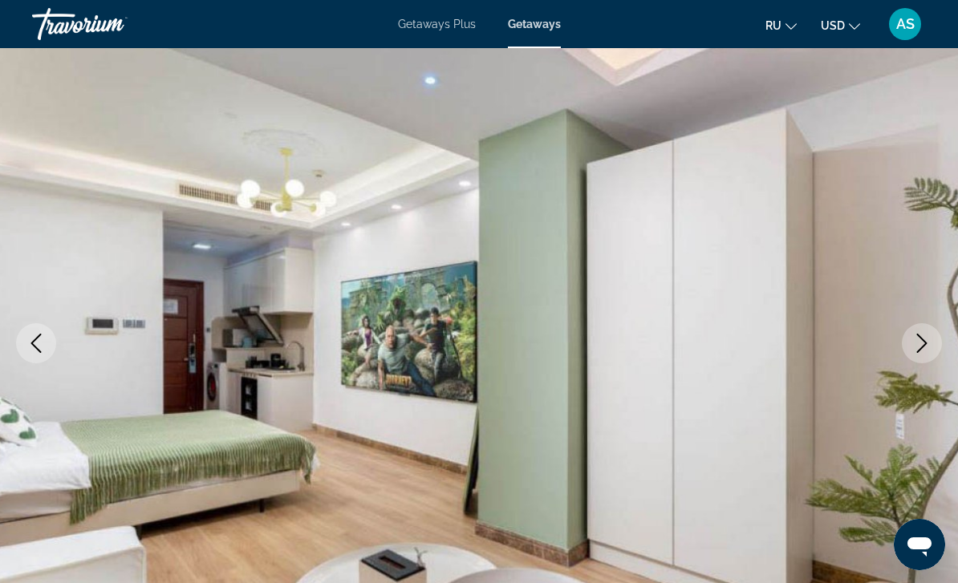
scroll to position [83, 0]
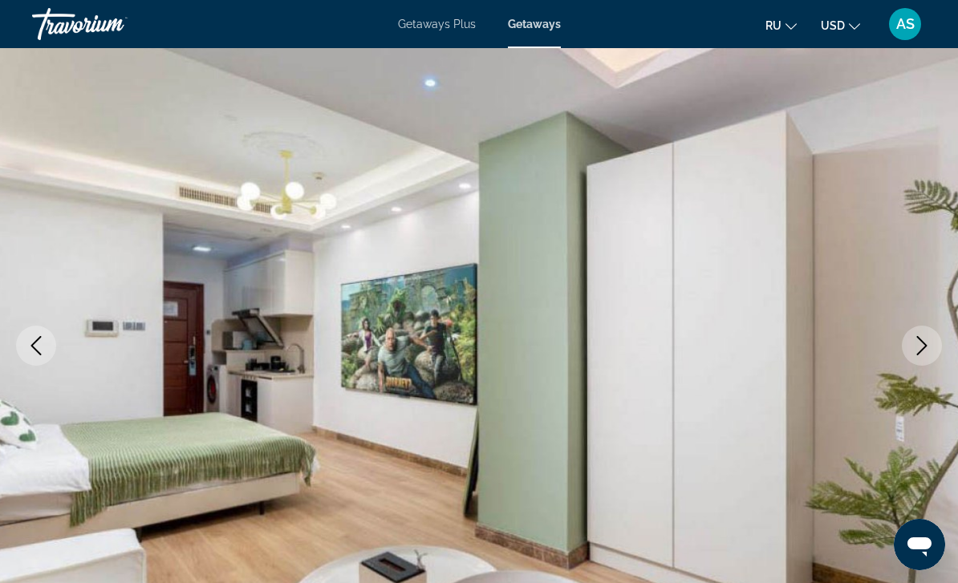
click at [445, 24] on span "Getaways Plus" at bounding box center [437, 24] width 78 height 13
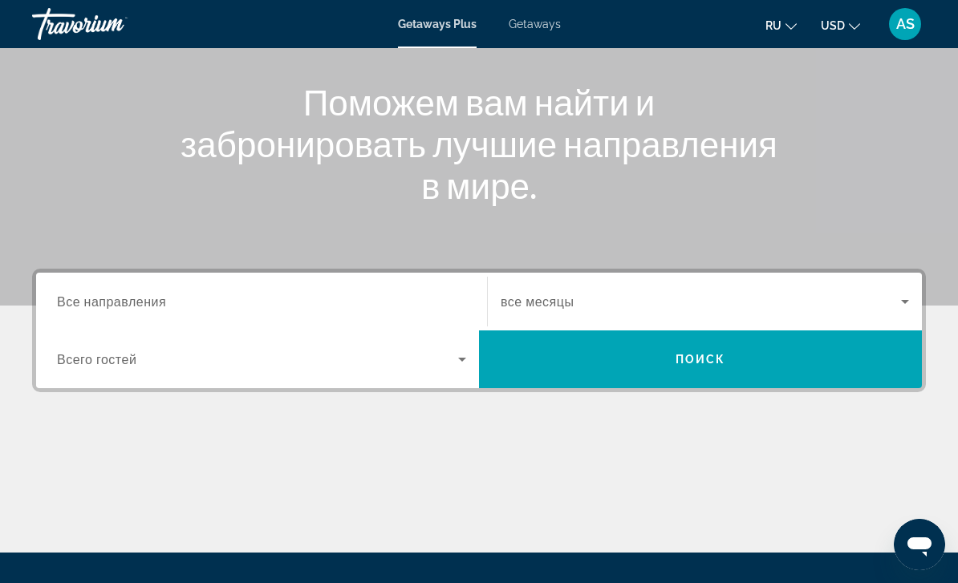
scroll to position [156, 0]
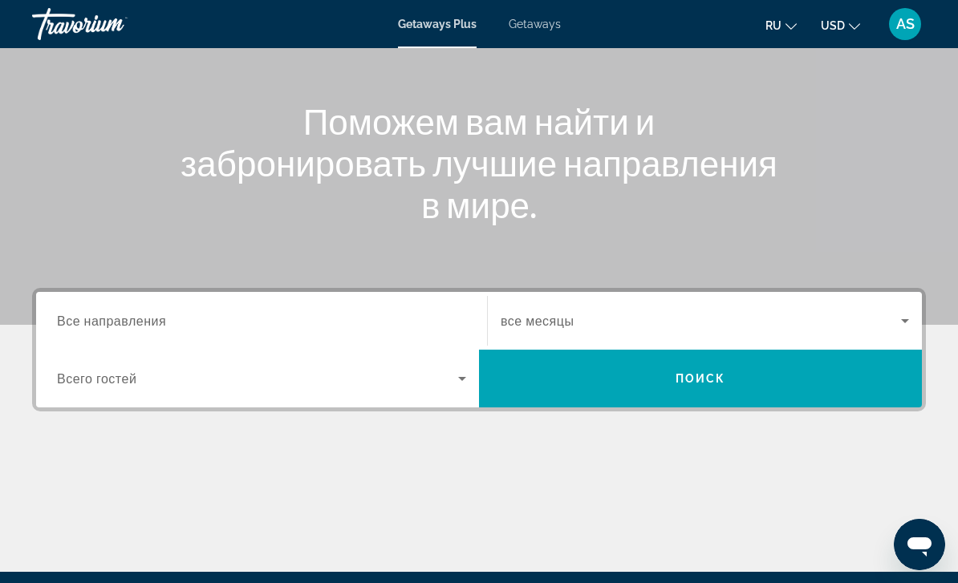
click at [128, 325] on span "Все направления" at bounding box center [111, 320] width 109 height 15
click at [128, 325] on input "Destination Все направления" at bounding box center [261, 321] width 409 height 19
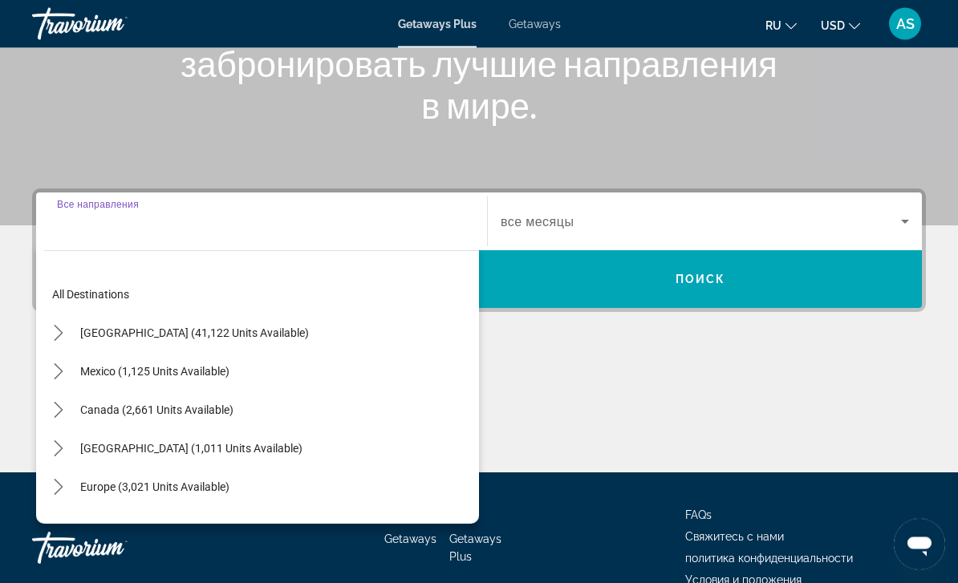
scroll to position [290, 0]
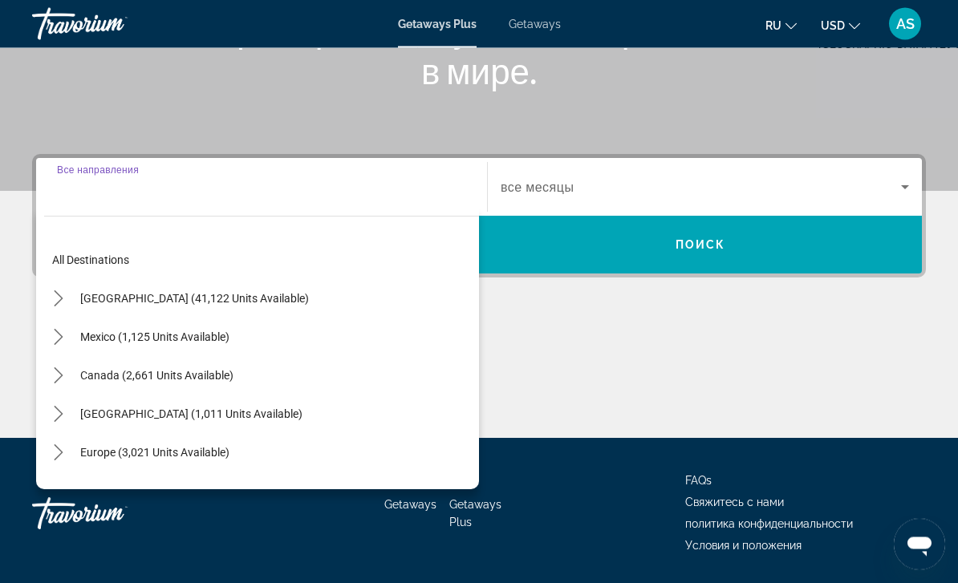
click at [61, 460] on icon "Toggle Europe (3,021 units available) submenu" at bounding box center [59, 453] width 16 height 16
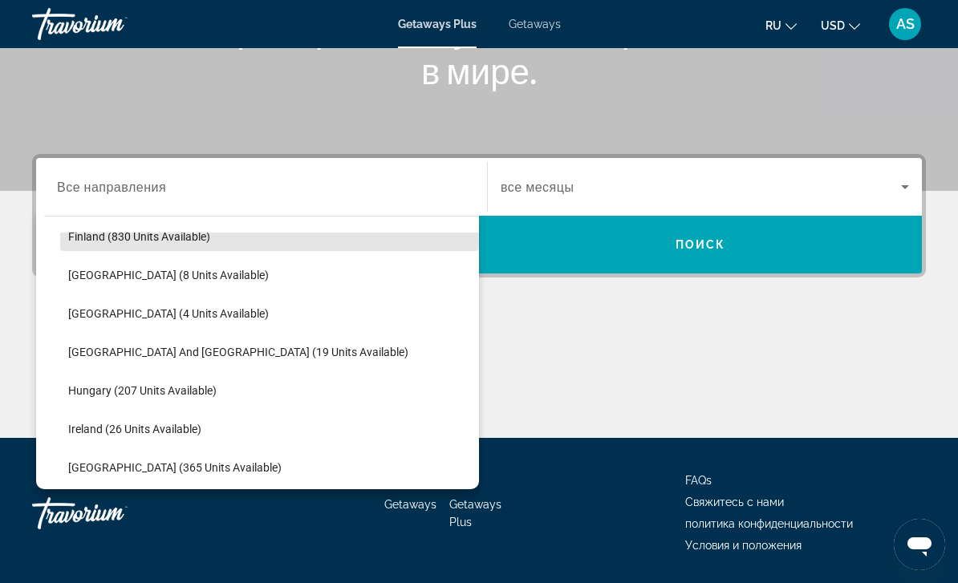
scroll to position [375, 0]
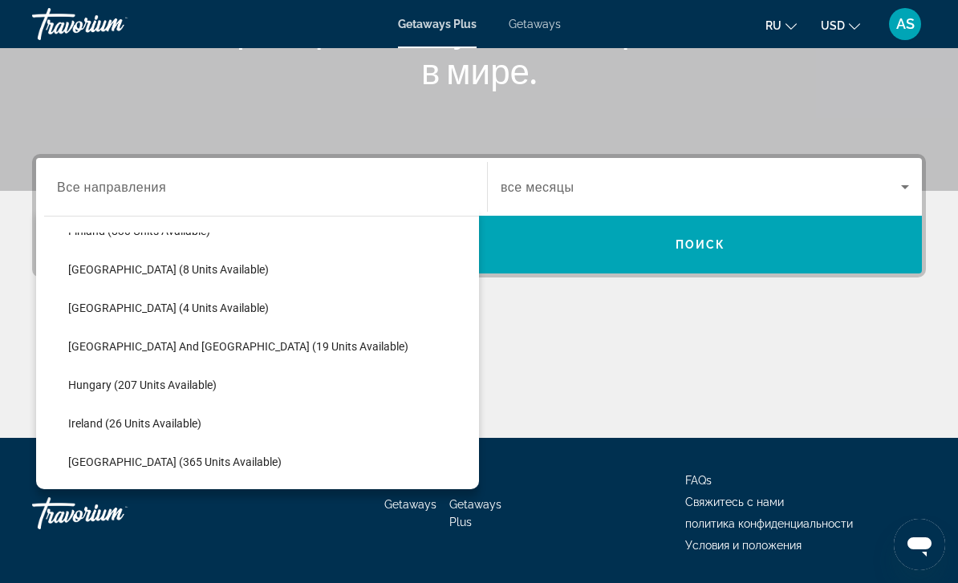
click at [172, 275] on span "France (8 units available)" at bounding box center [168, 269] width 201 height 13
type input "**********"
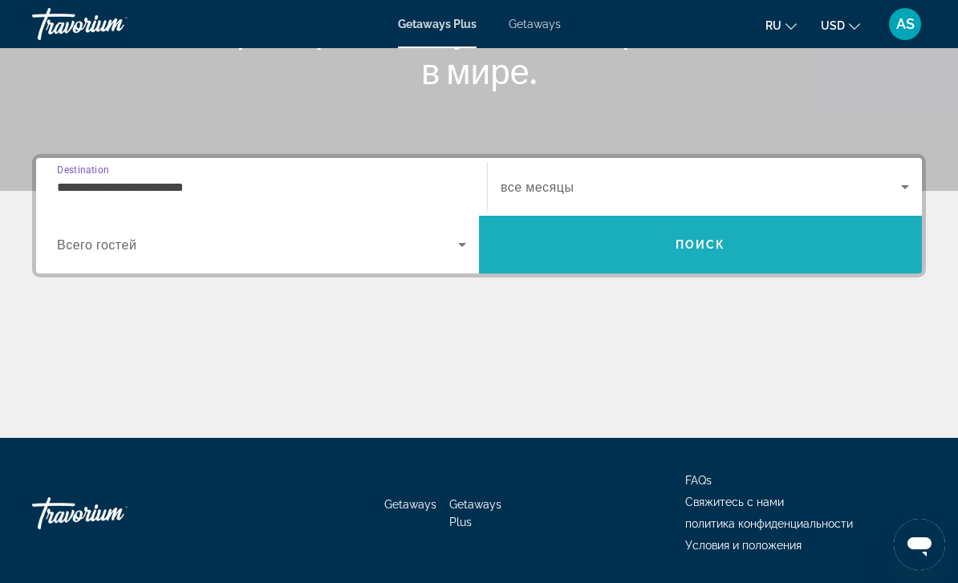
click at [703, 243] on span "Поиск" at bounding box center [700, 244] width 51 height 13
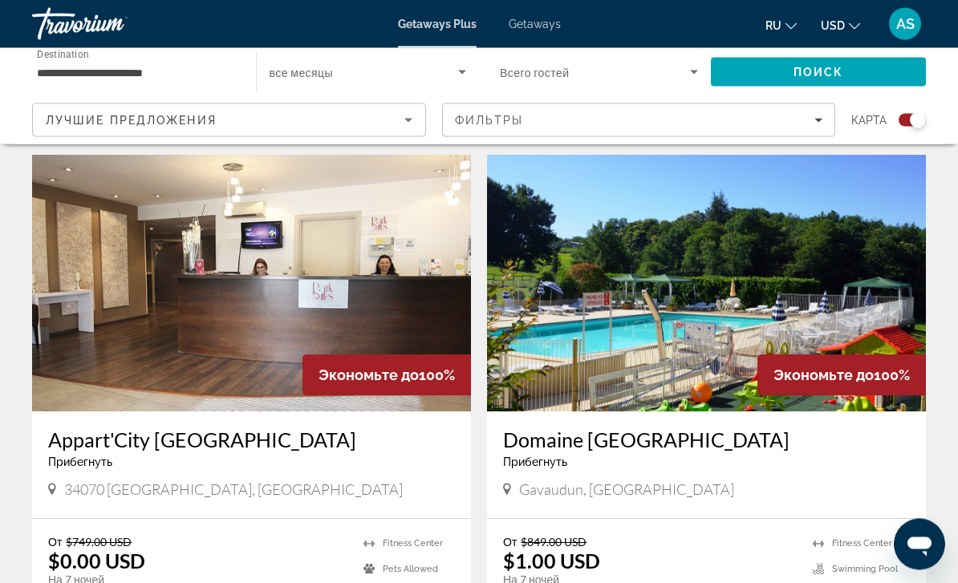
scroll to position [544, 0]
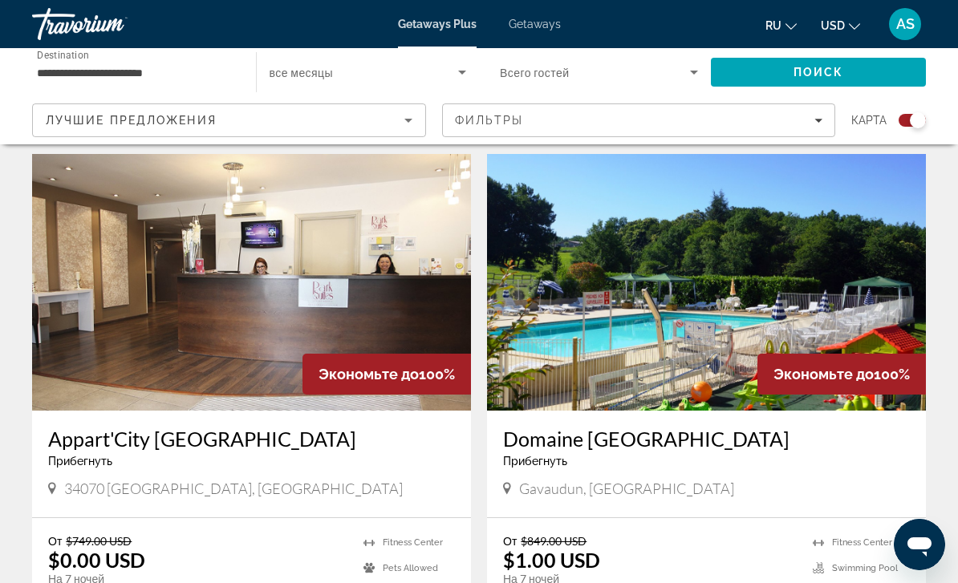
click at [866, 348] on img "Main content" at bounding box center [706, 282] width 439 height 257
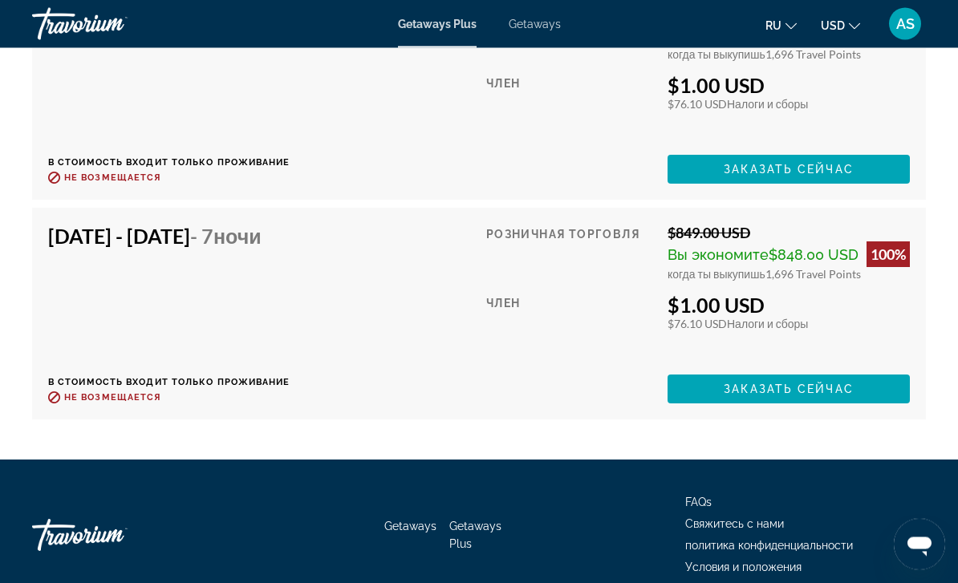
scroll to position [3515, 0]
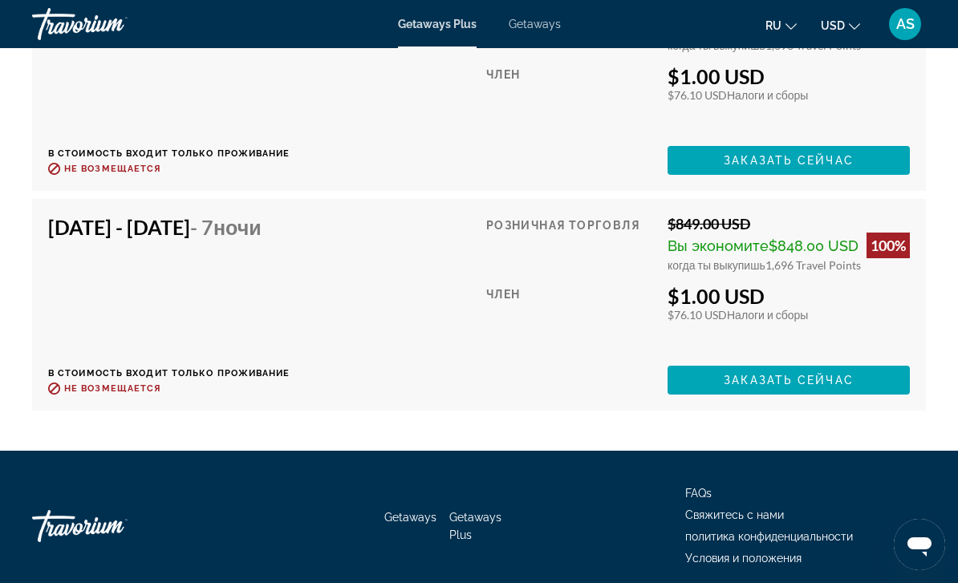
click at [783, 374] on span "Заказать сейчас" at bounding box center [789, 380] width 130 height 13
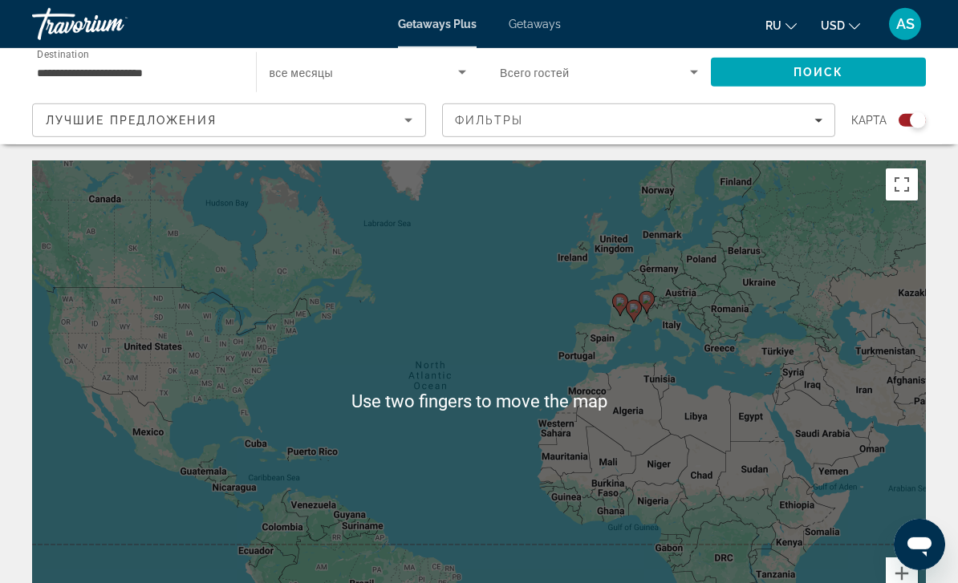
scroll to position [21, 0]
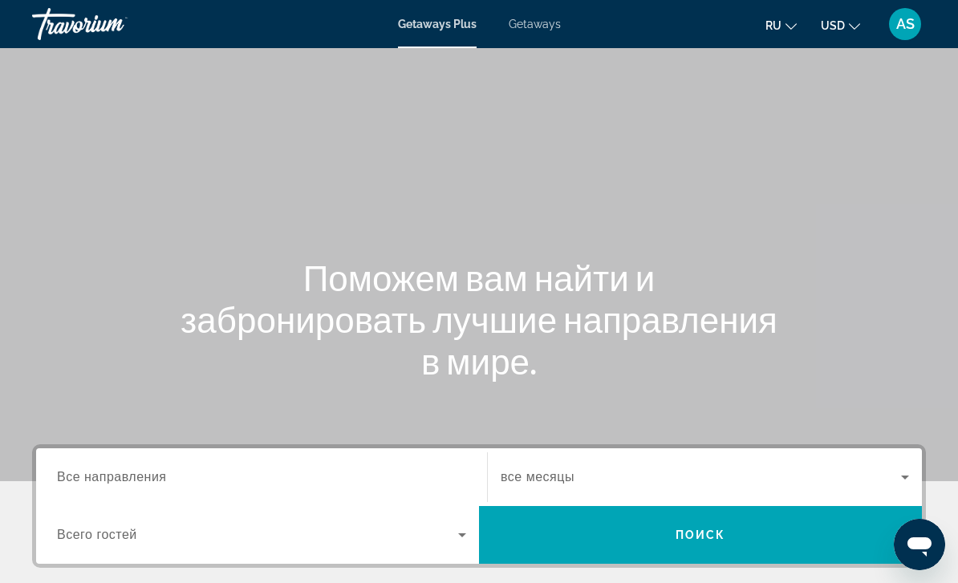
click at [545, 28] on span "Getaways" at bounding box center [535, 24] width 52 height 13
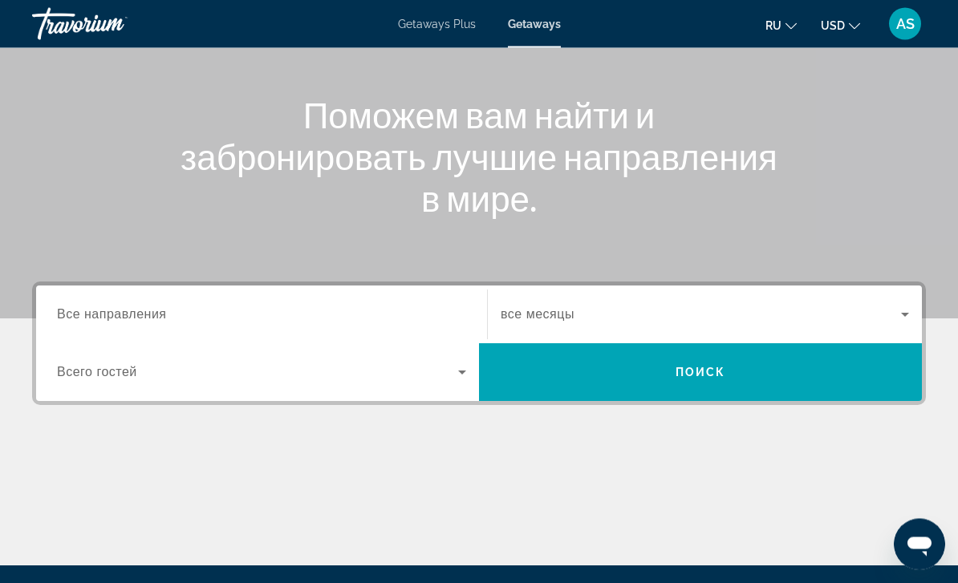
scroll to position [163, 0]
click at [243, 311] on input "Destination Все направления" at bounding box center [261, 315] width 409 height 19
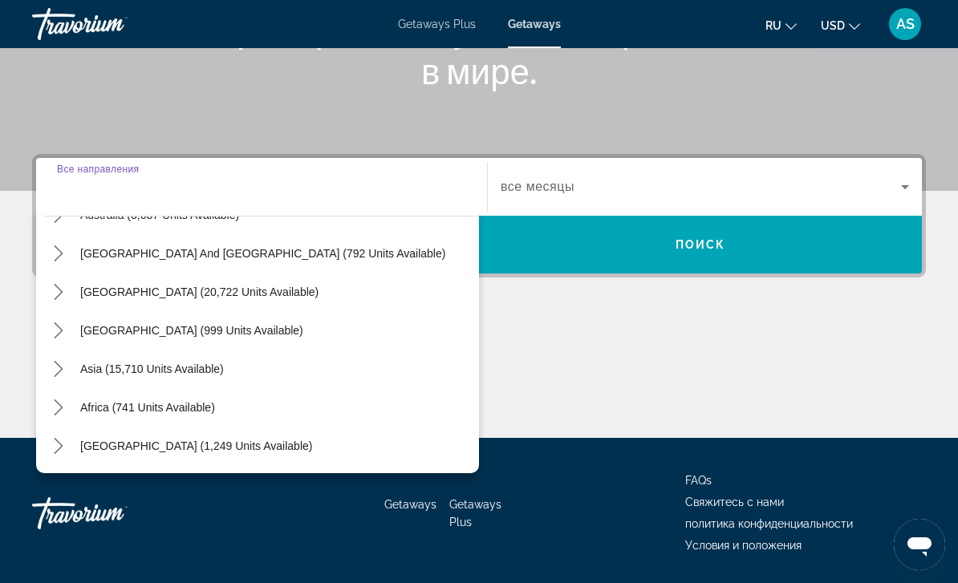
scroll to position [260, 0]
click at [59, 364] on icon "Toggle Asia (15,710 units available) submenu" at bounding box center [59, 369] width 16 height 16
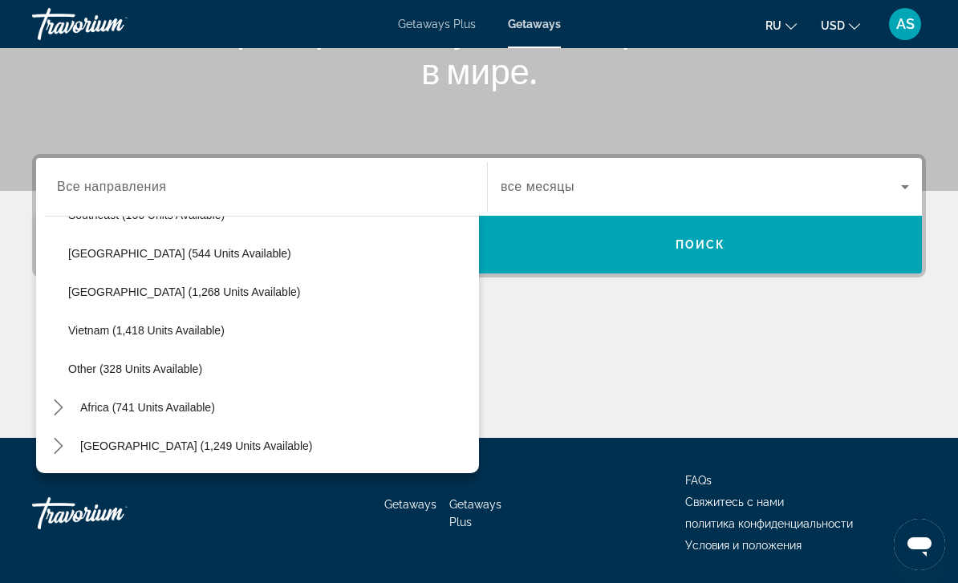
scroll to position [837, 0]
click at [176, 337] on span "Select destination: Vietnam (1,418 units available)" at bounding box center [269, 330] width 419 height 39
type input "**********"
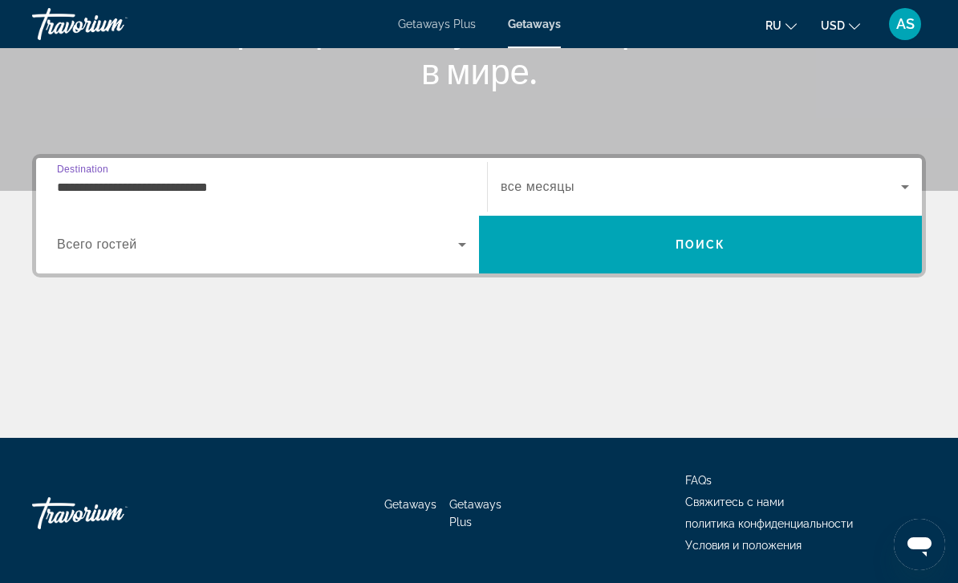
click at [758, 247] on span "Search" at bounding box center [700, 244] width 443 height 39
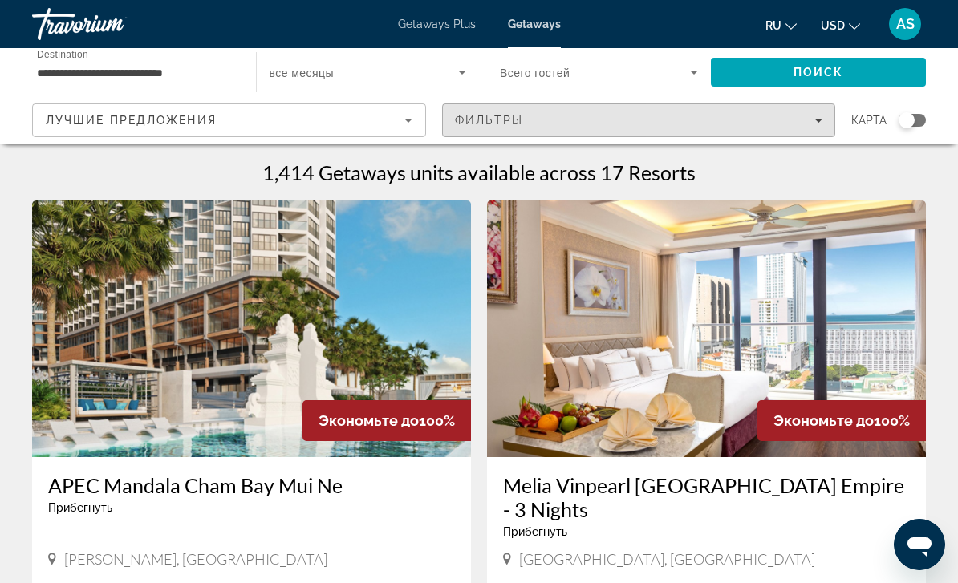
click at [823, 124] on span "Filters" at bounding box center [639, 120] width 392 height 39
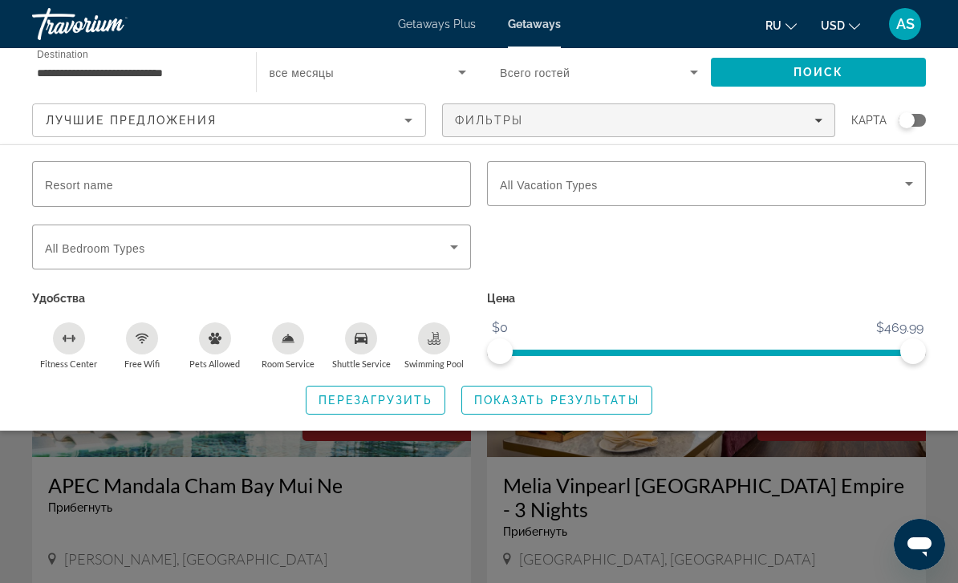
click at [904, 183] on icon "Search widget" at bounding box center [908, 183] width 19 height 19
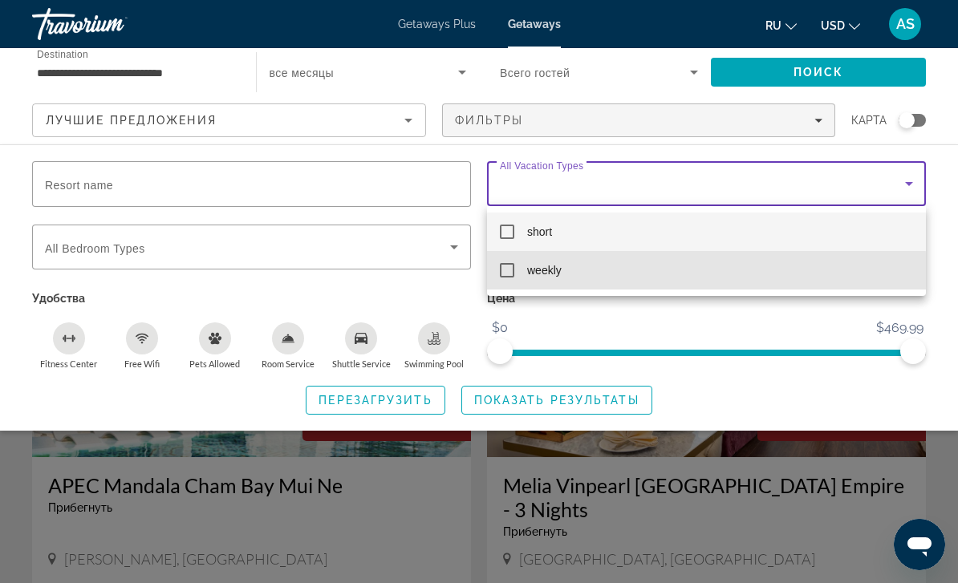
click at [519, 277] on mat-option "weekly" at bounding box center [706, 270] width 439 height 39
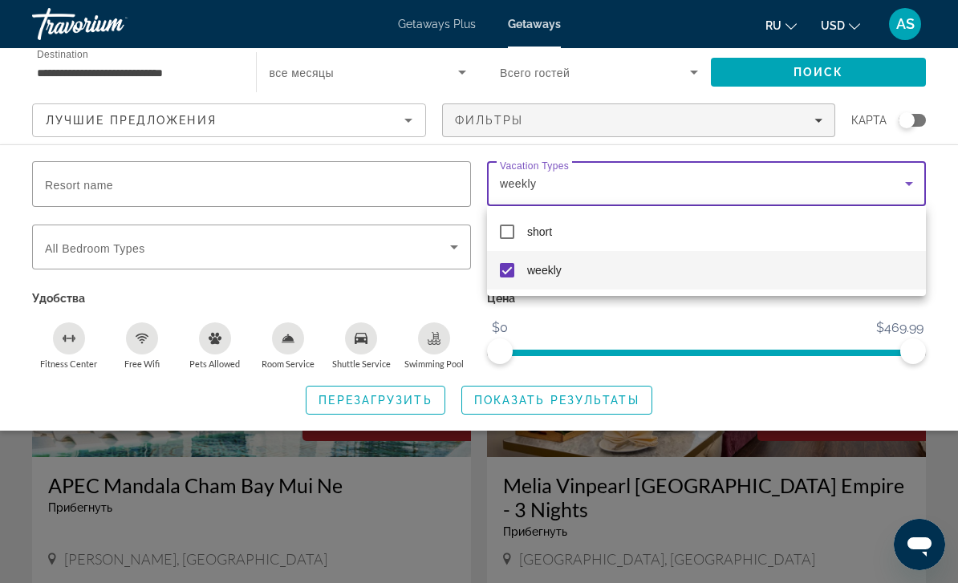
click at [797, 336] on div at bounding box center [479, 291] width 958 height 583
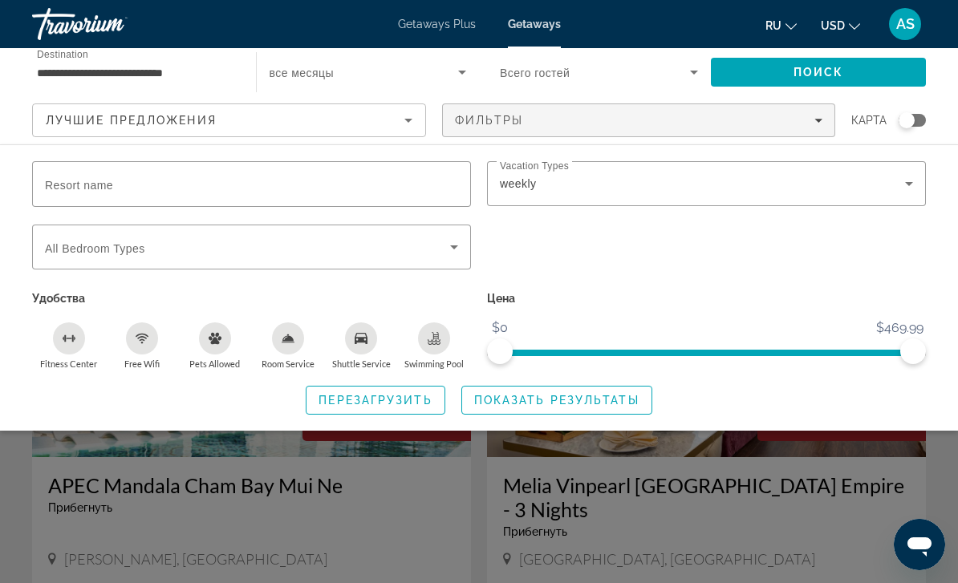
click at [590, 398] on span "Показать результаты" at bounding box center [556, 400] width 165 height 13
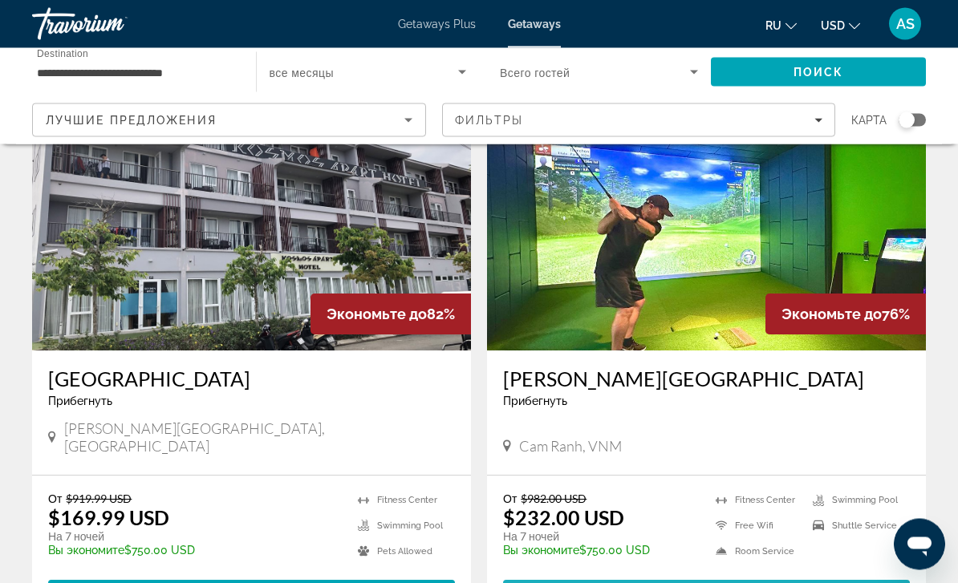
scroll to position [1198, 0]
click at [813, 579] on span "Main content" at bounding box center [706, 594] width 407 height 39
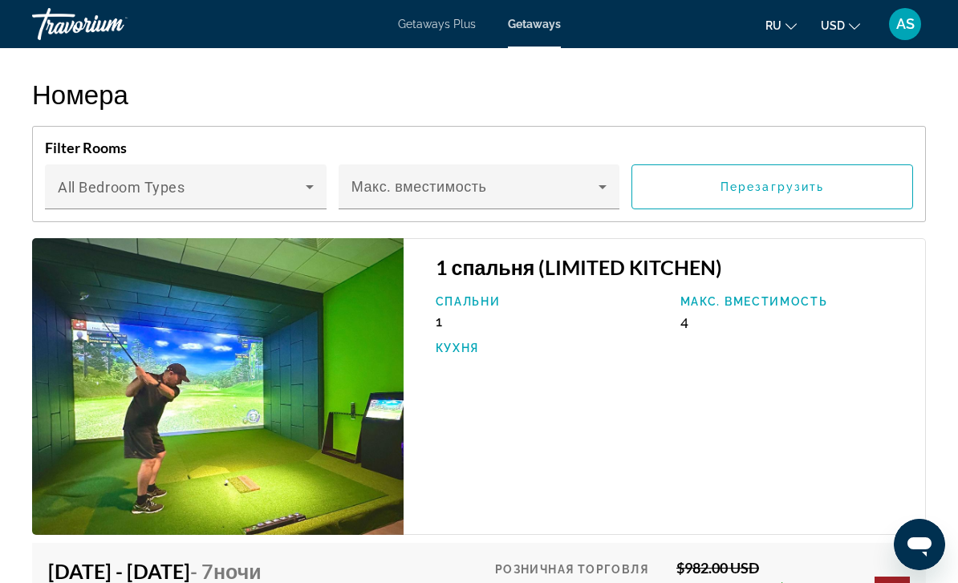
scroll to position [2986, 0]
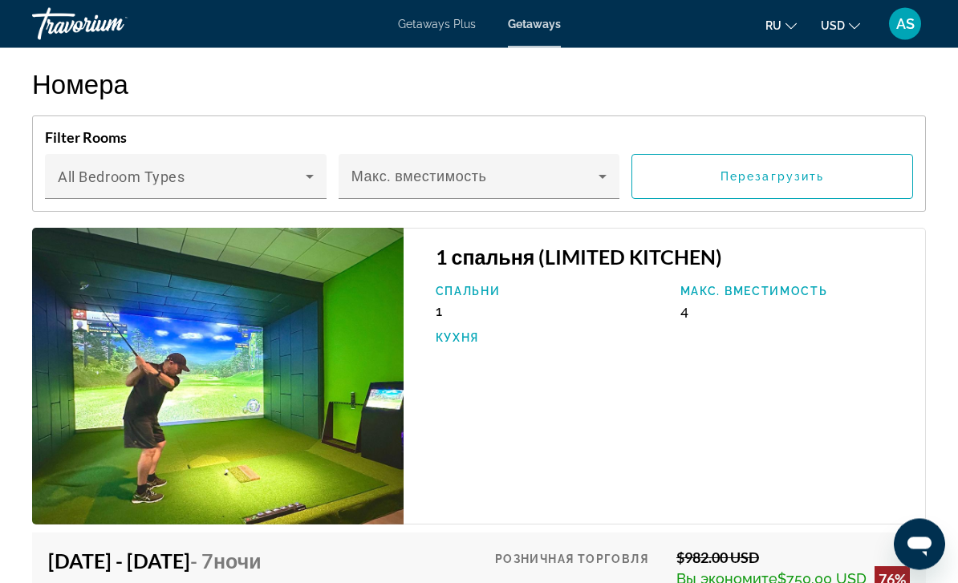
click at [593, 174] on span "Main content" at bounding box center [475, 183] width 248 height 19
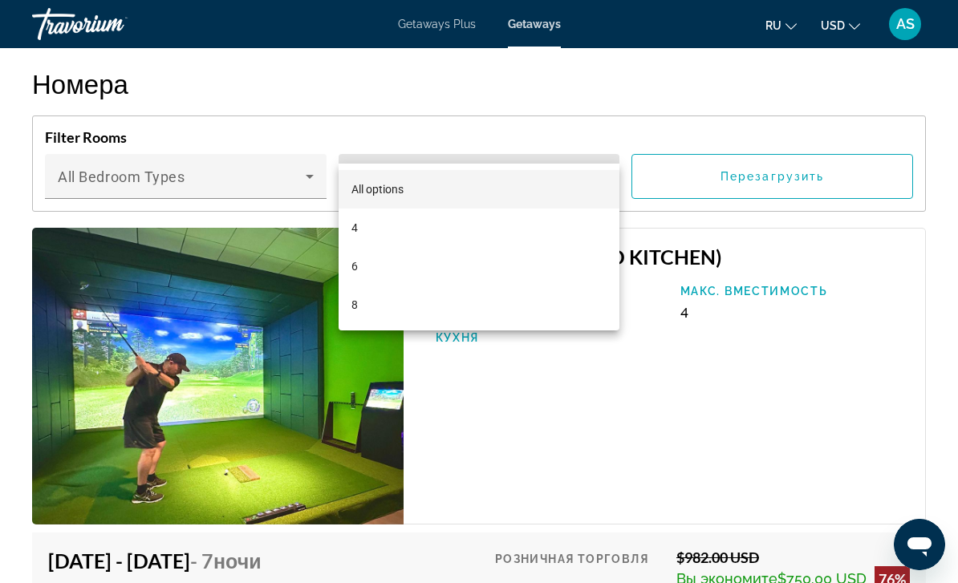
click at [363, 307] on mat-option "8" at bounding box center [480, 305] width 282 height 39
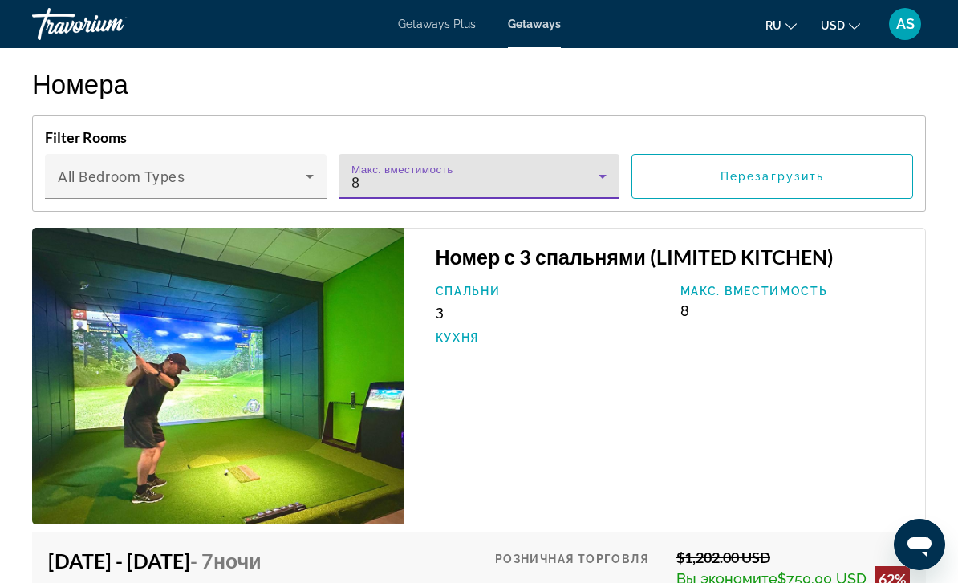
click at [594, 167] on icon "Main content" at bounding box center [602, 176] width 19 height 19
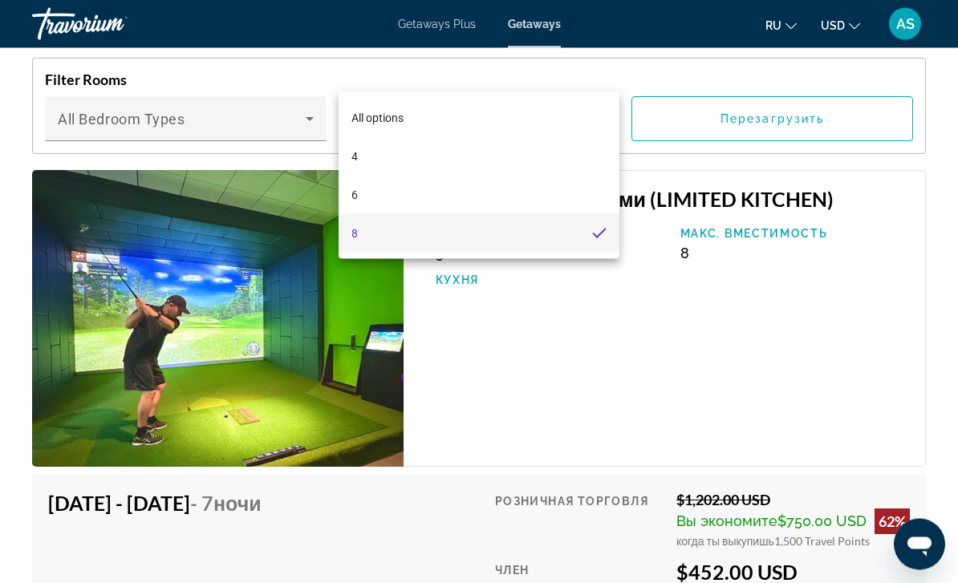
scroll to position [3036, 0]
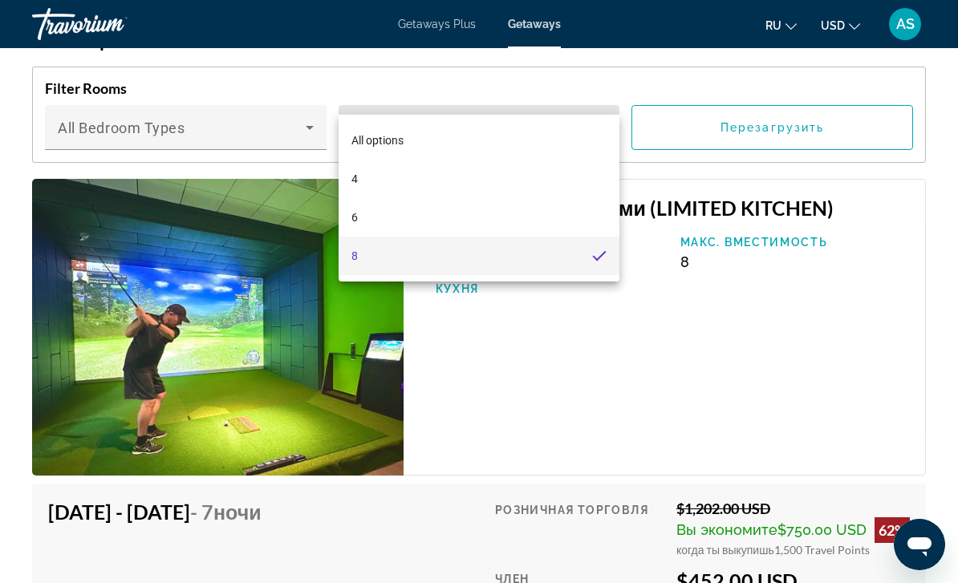
click at [712, 347] on div at bounding box center [479, 291] width 958 height 583
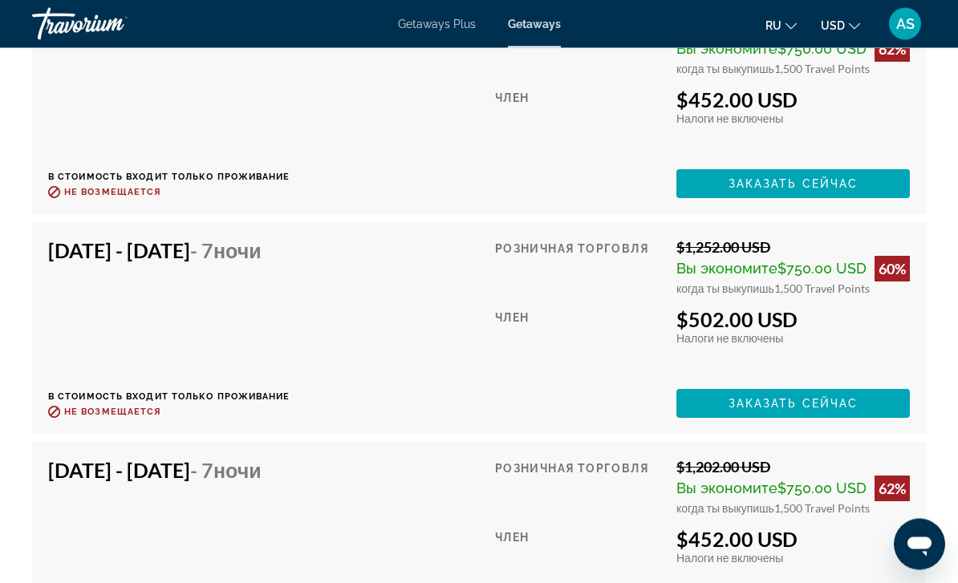
scroll to position [3517, 0]
click at [829, 397] on span "Заказать сейчас" at bounding box center [793, 403] width 130 height 13
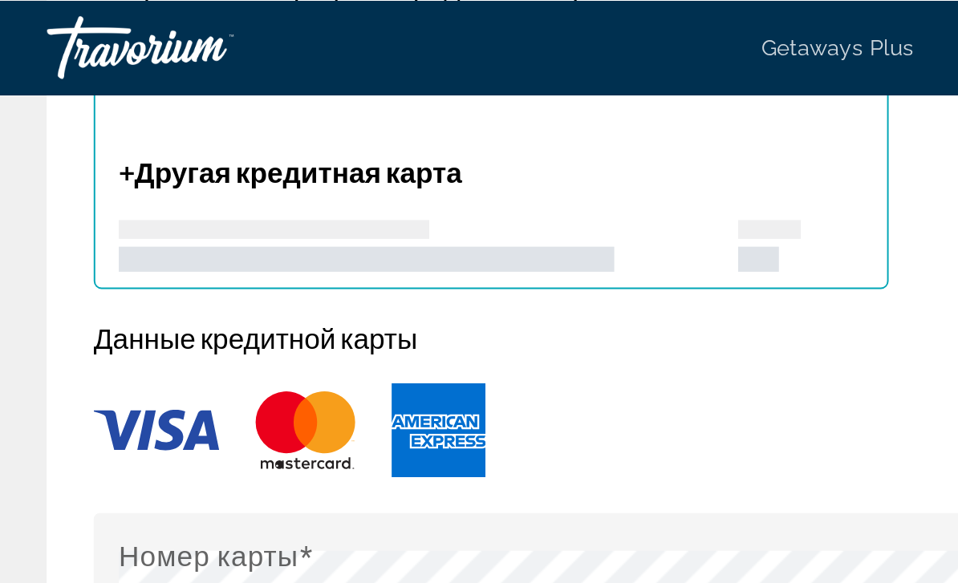
scroll to position [1665, 0]
